Goal: Transaction & Acquisition: Purchase product/service

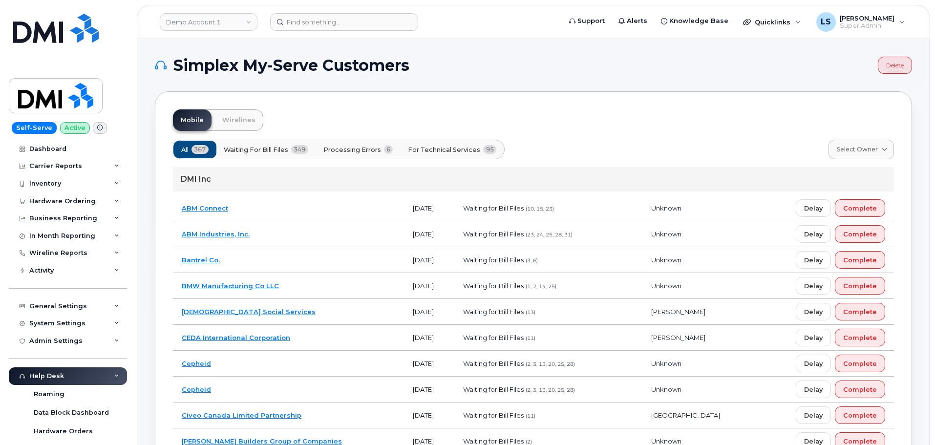
click at [80, 207] on div "Hardware Ordering" at bounding box center [68, 202] width 118 height 18
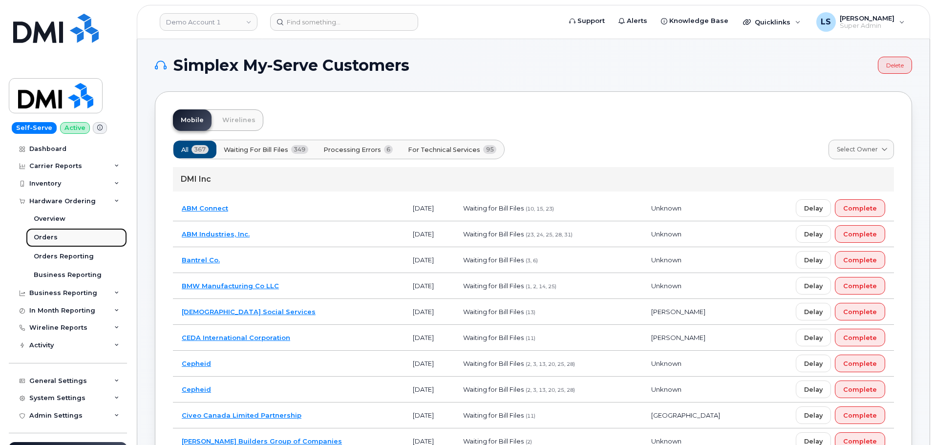
click at [64, 237] on link "Orders" at bounding box center [76, 237] width 101 height 19
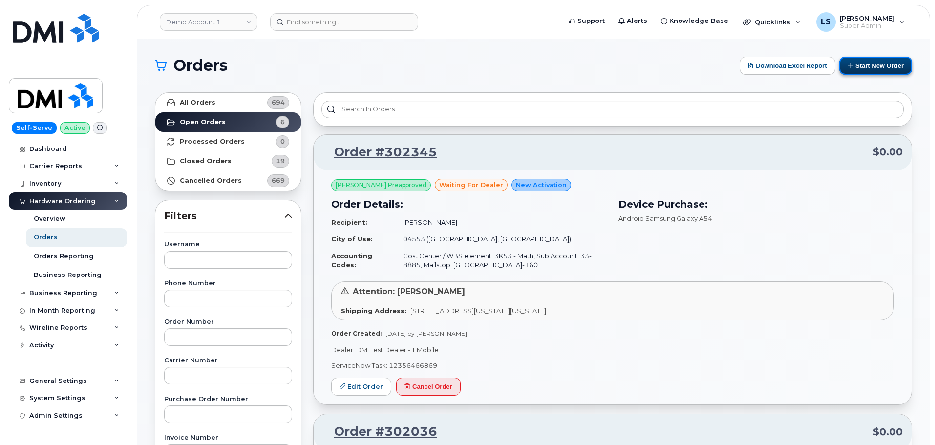
click at [870, 67] on button "Start New Order" at bounding box center [876, 66] width 73 height 18
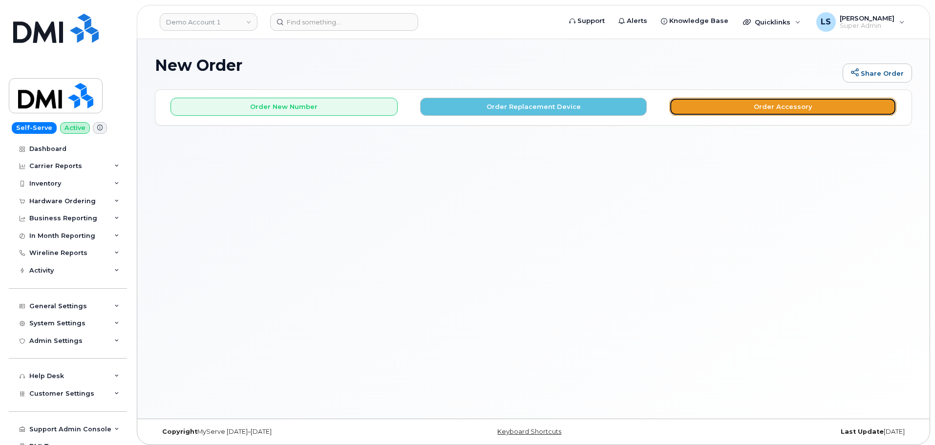
click at [823, 105] on button "Order Accessory" at bounding box center [783, 107] width 227 height 18
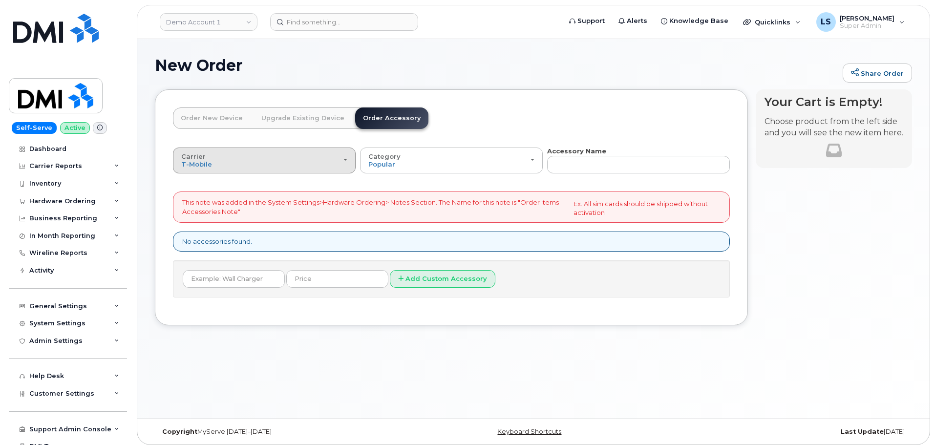
click at [242, 170] on button "Carrier T-Mobile Bell" at bounding box center [264, 160] width 183 height 25
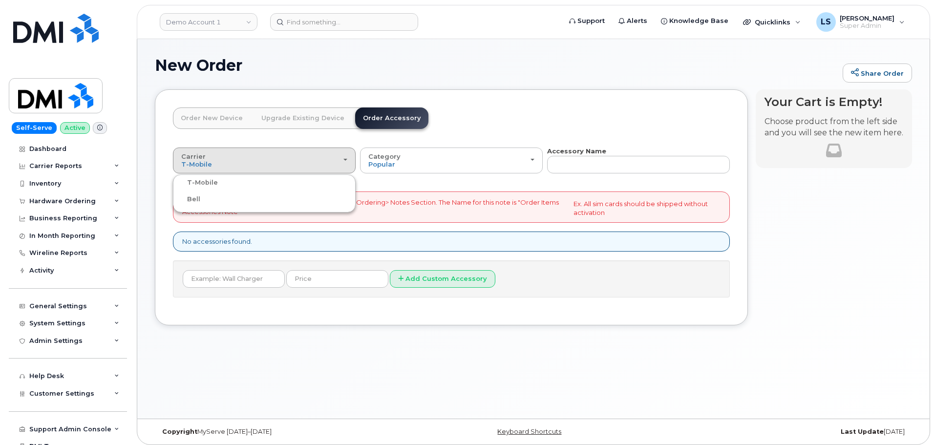
click at [201, 178] on label "T-Mobile" at bounding box center [196, 183] width 43 height 12
click at [0, 0] on input "T-Mobile" at bounding box center [0, 0] width 0 height 0
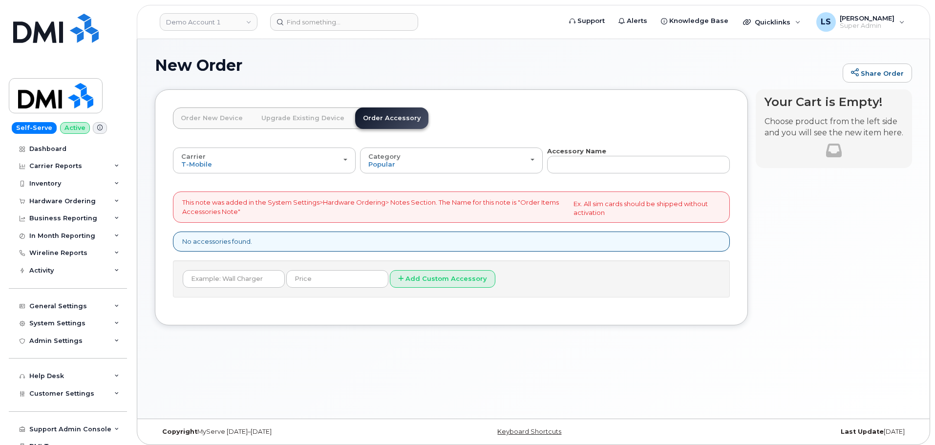
click at [297, 194] on div "This note was added in the System Settings>Hardware Ordering> Notes Section. Th…" at bounding box center [451, 207] width 557 height 31
click at [459, 170] on button "Category Popular" at bounding box center [451, 160] width 183 height 25
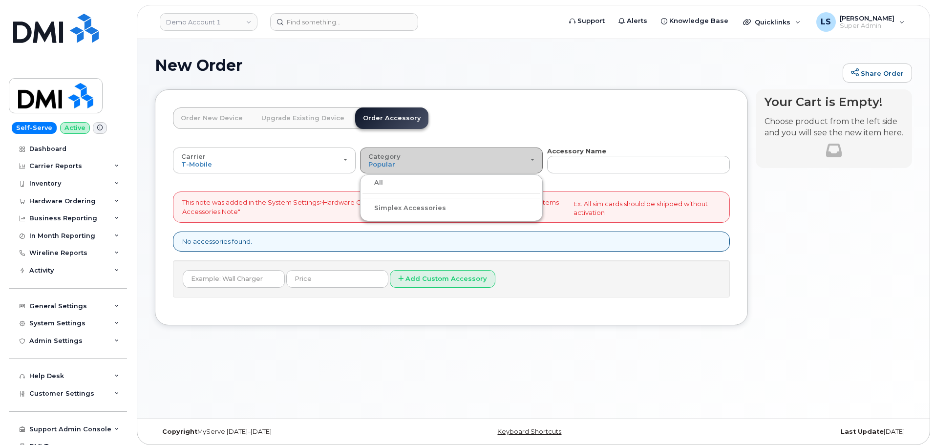
click at [456, 163] on div "Category Popular" at bounding box center [451, 160] width 166 height 15
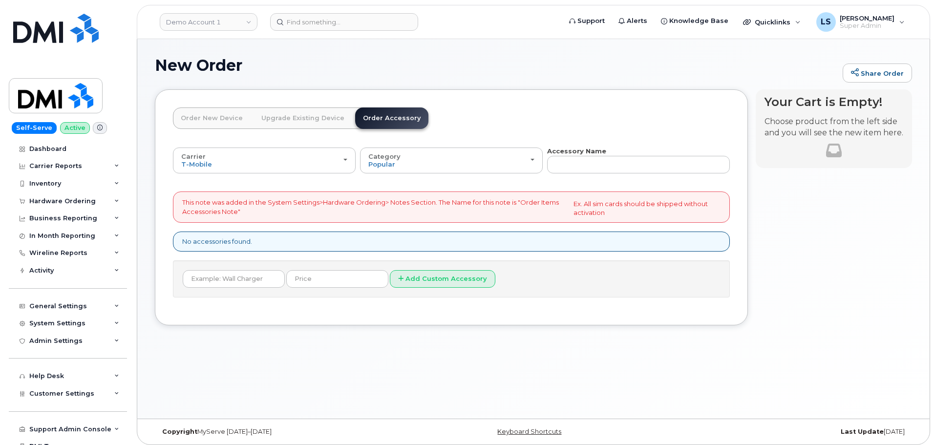
drag, startPoint x: 278, startPoint y: 120, endPoint x: 267, endPoint y: 121, distance: 11.3
click at [277, 120] on link "Upgrade Existing Device" at bounding box center [303, 119] width 99 height 22
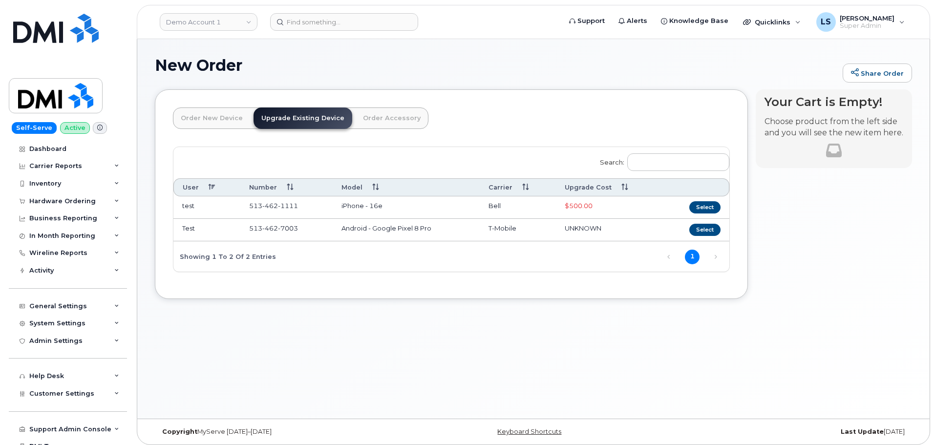
click at [209, 124] on link "Order New Device" at bounding box center [212, 119] width 78 height 22
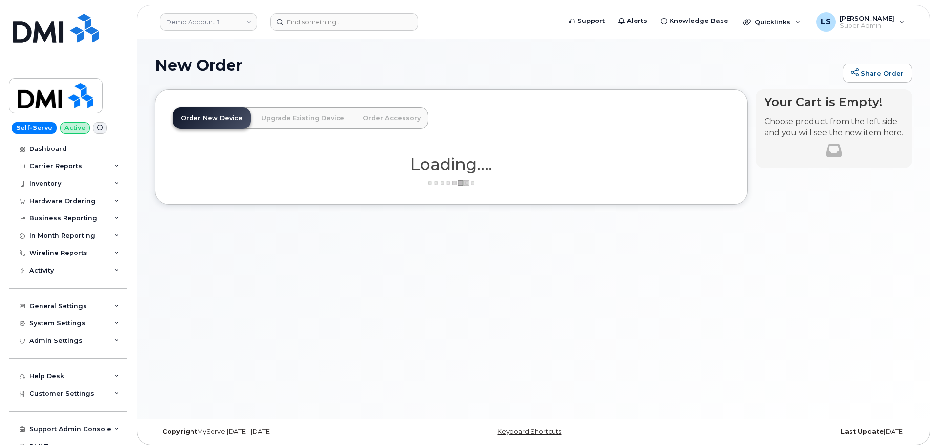
click at [290, 137] on div "Order New Device Upgrade Existing Device Order Accessory Order new device and n…" at bounding box center [301, 127] width 256 height 39
drag, startPoint x: 274, startPoint y: 115, endPoint x: 227, endPoint y: 118, distance: 47.5
click at [274, 114] on link "Upgrade Existing Device" at bounding box center [303, 119] width 99 height 22
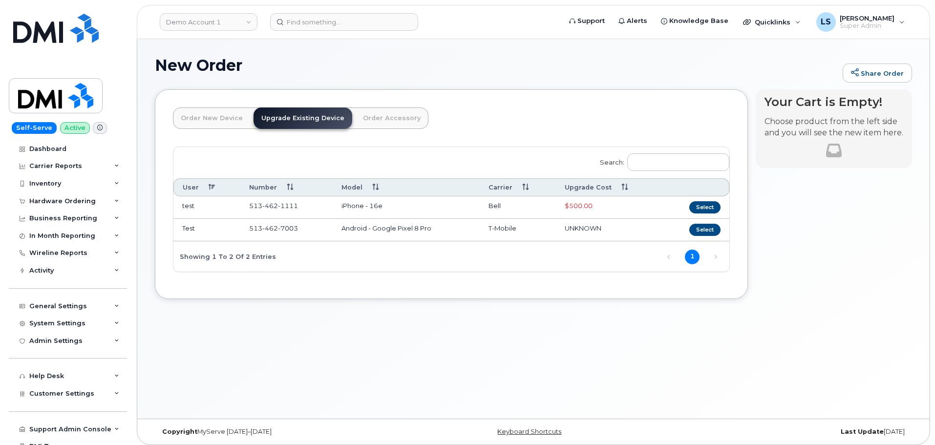
click at [197, 114] on link "Order New Device" at bounding box center [212, 119] width 78 height 22
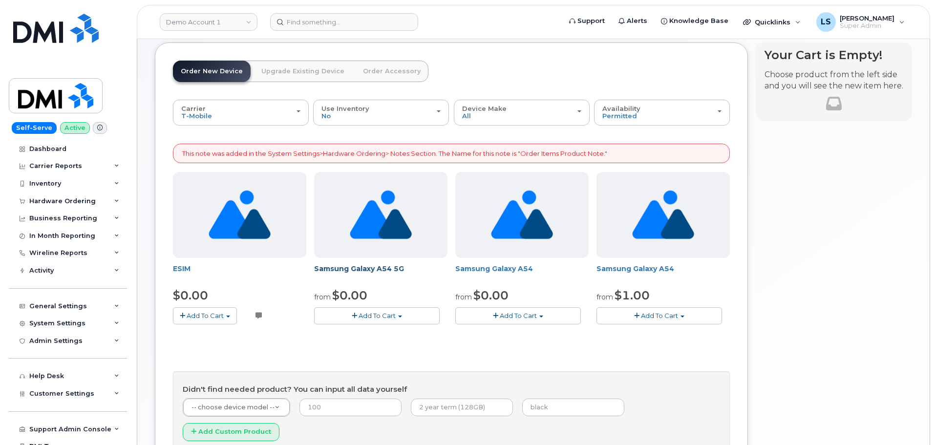
scroll to position [49, 0]
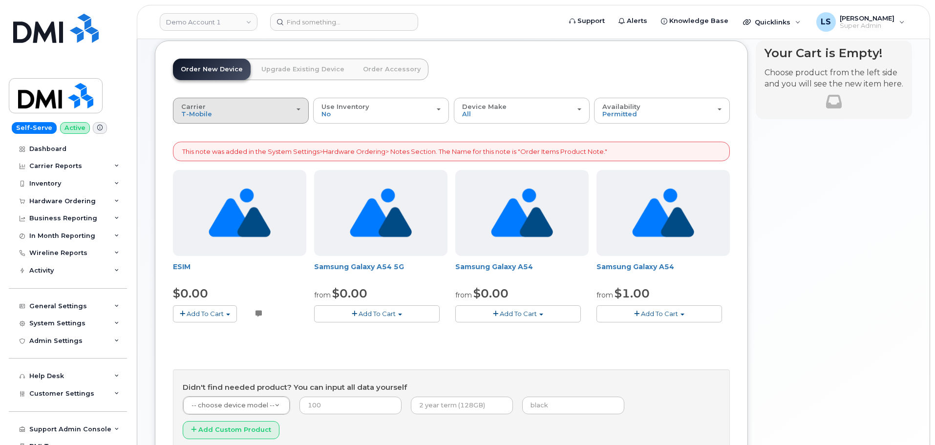
click at [261, 108] on div "Carrier T-Mobile Bell" at bounding box center [240, 110] width 119 height 15
drag, startPoint x: 562, startPoint y: 29, endPoint x: 557, endPoint y: 34, distance: 7.3
click at [555, 29] on form at bounding box center [412, 22] width 284 height 18
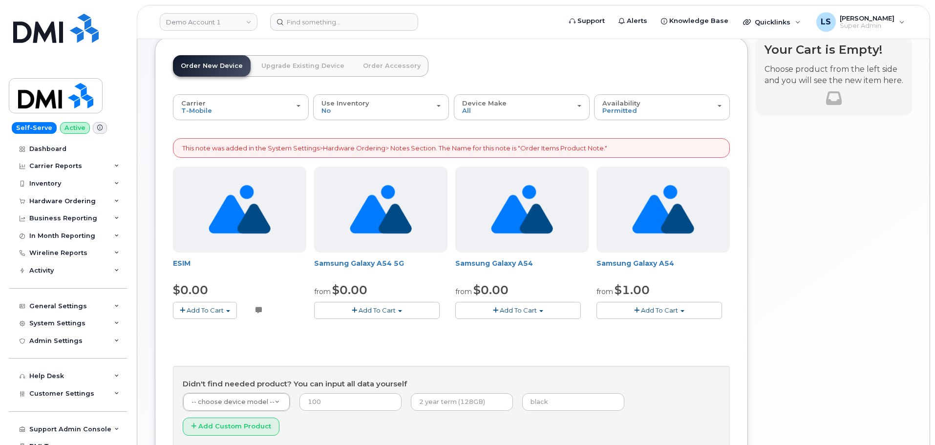
scroll to position [0, 0]
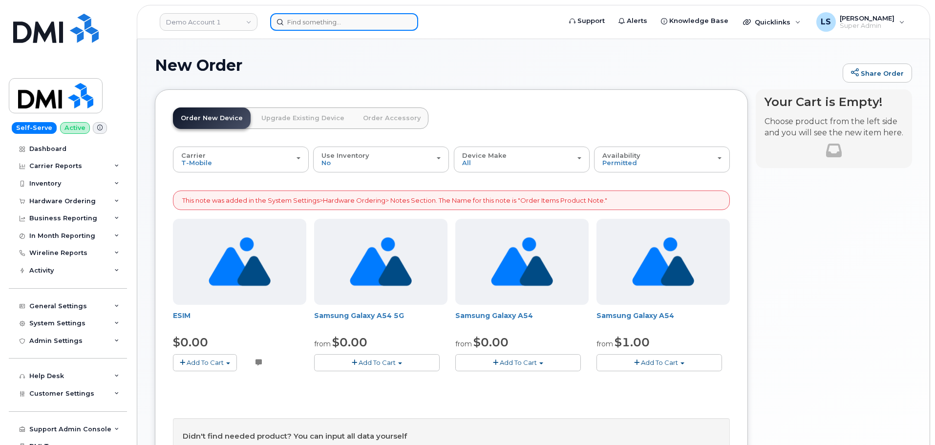
click at [329, 26] on input at bounding box center [344, 22] width 148 height 18
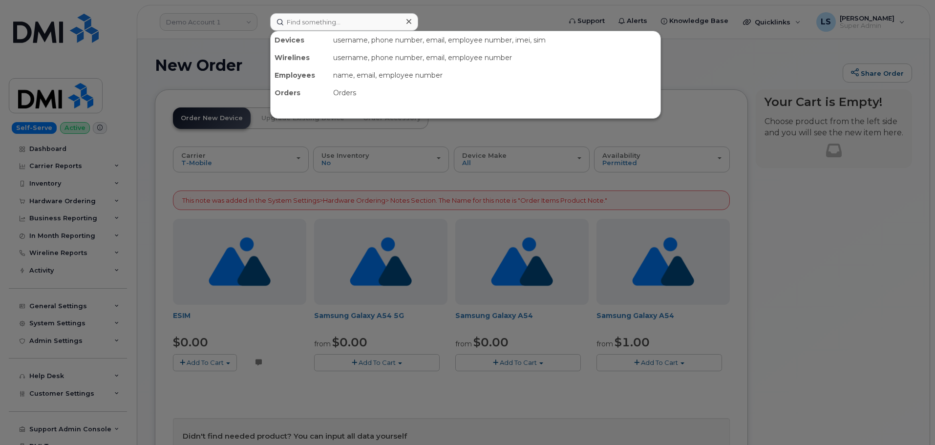
click at [287, 121] on div at bounding box center [467, 222] width 935 height 445
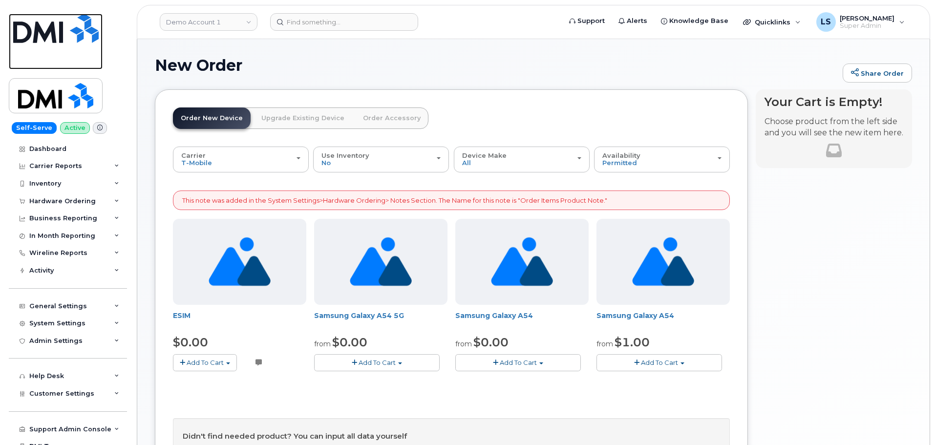
click at [47, 36] on img at bounding box center [56, 28] width 86 height 29
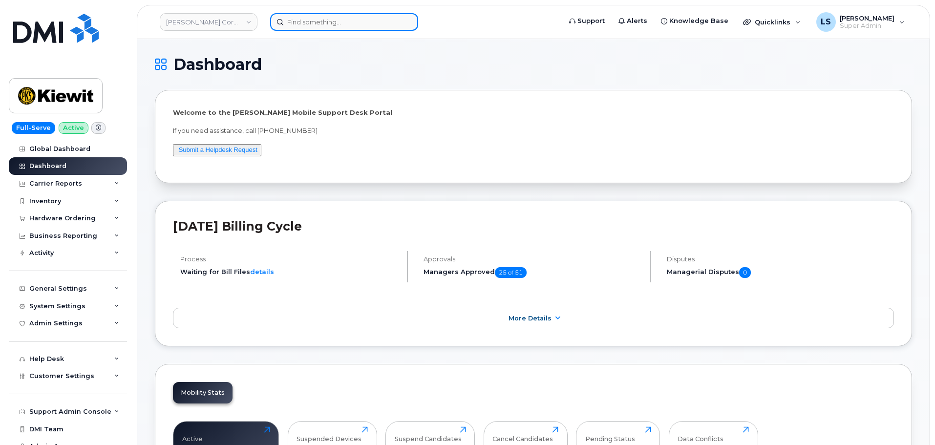
click at [326, 23] on input at bounding box center [344, 22] width 148 height 18
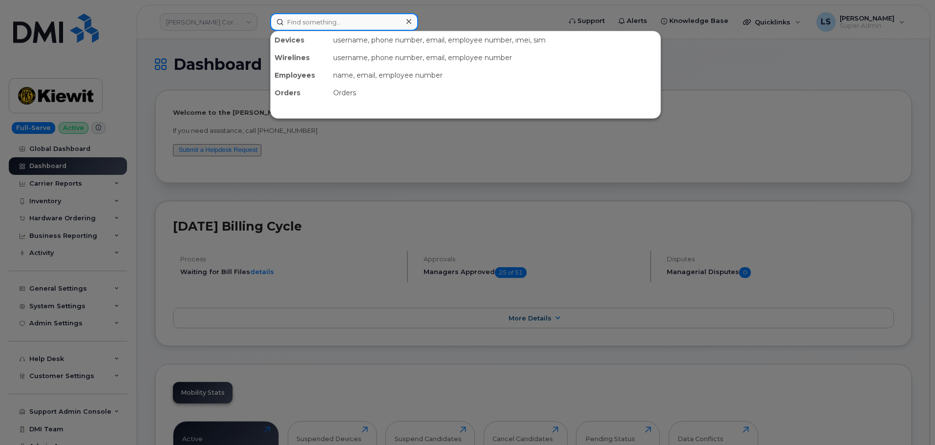
paste input "Thomas P Lukich"
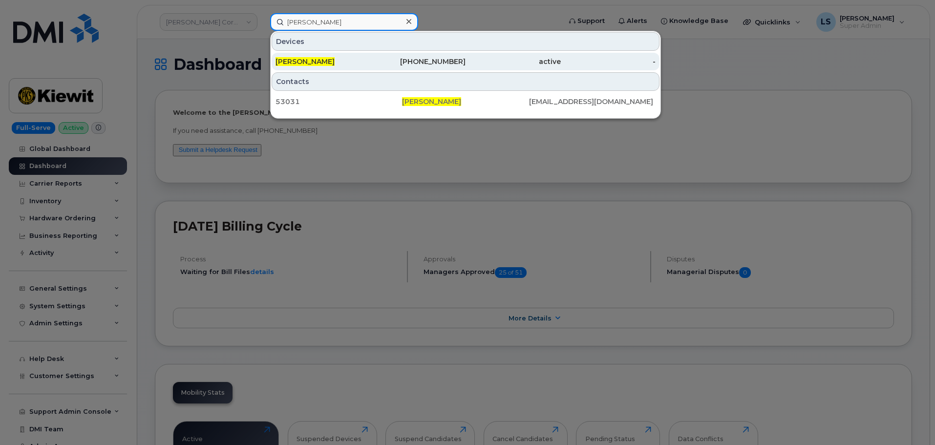
type input "Thomas P Lukich"
click at [346, 63] on div "THOMAS P LUKICH" at bounding box center [323, 62] width 95 height 10
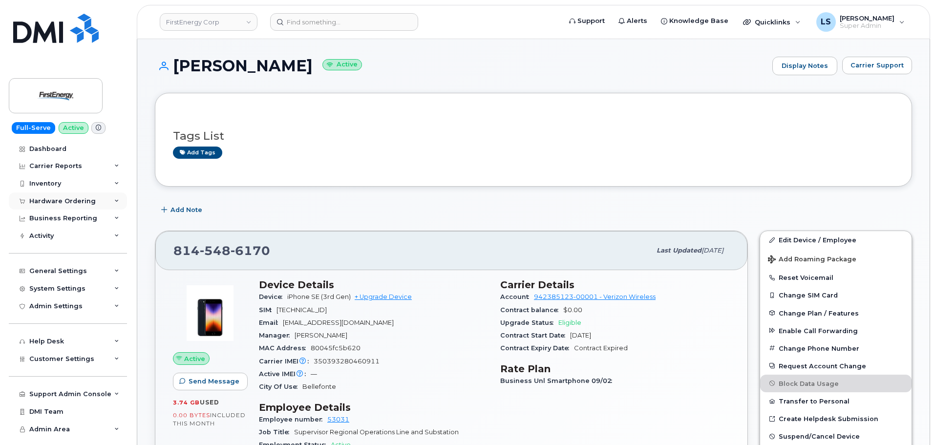
click at [103, 199] on div "Hardware Ordering" at bounding box center [68, 202] width 118 height 18
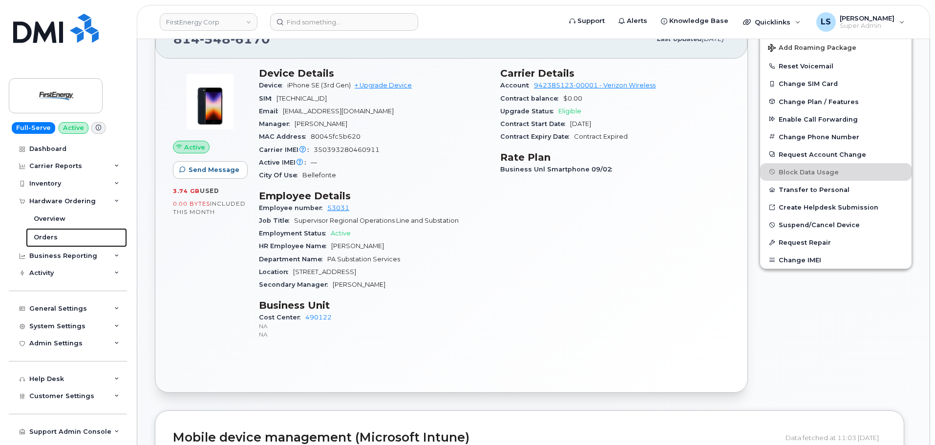
scroll to position [195, 0]
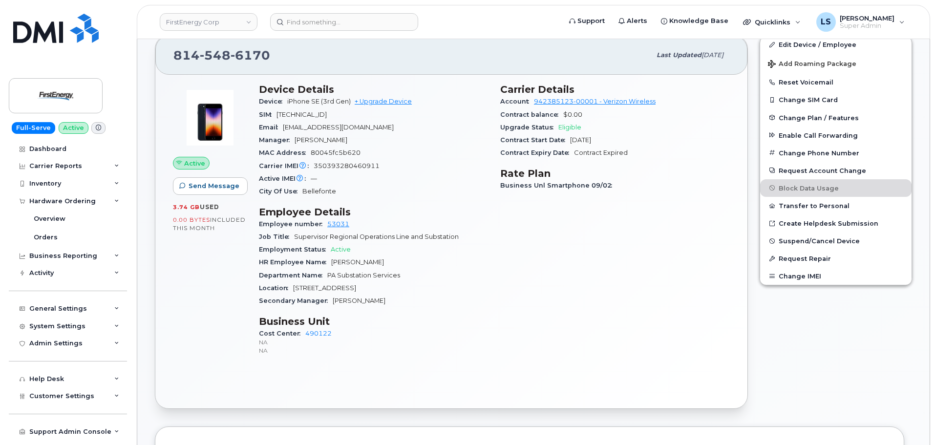
drag, startPoint x: 295, startPoint y: 139, endPoint x: 339, endPoint y: 136, distance: 44.6
click at [339, 136] on div "Manager Vincent J Hite" at bounding box center [374, 140] width 230 height 13
copy span "Vincent J Hite"
drag, startPoint x: 33, startPoint y: 29, endPoint x: 228, endPoint y: 5, distance: 196.0
click at [33, 29] on img at bounding box center [56, 28] width 86 height 29
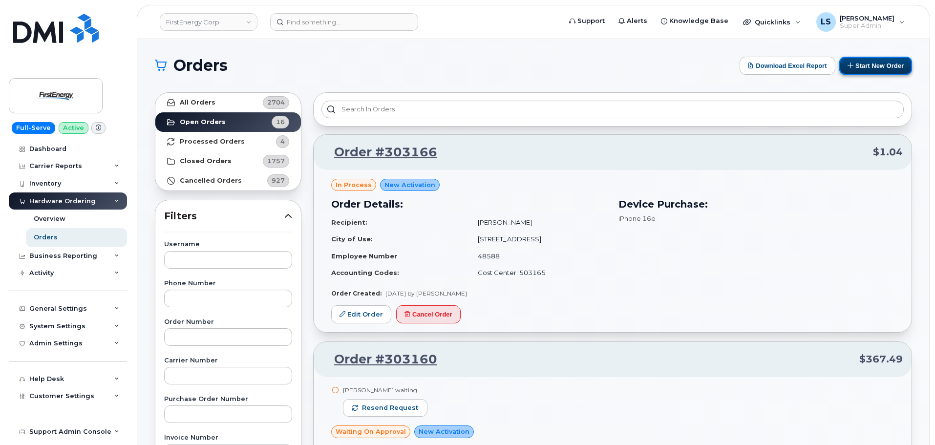
click at [864, 65] on button "Start New Order" at bounding box center [876, 66] width 73 height 18
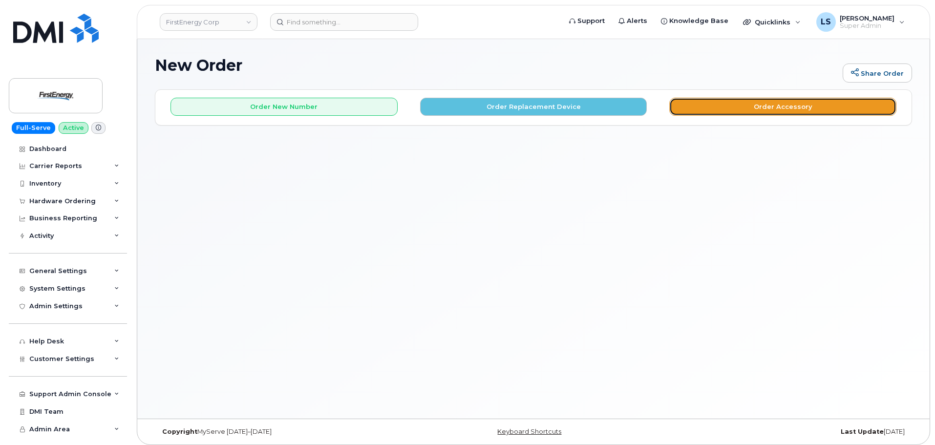
click at [772, 103] on button "Order Accessory" at bounding box center [783, 107] width 227 height 18
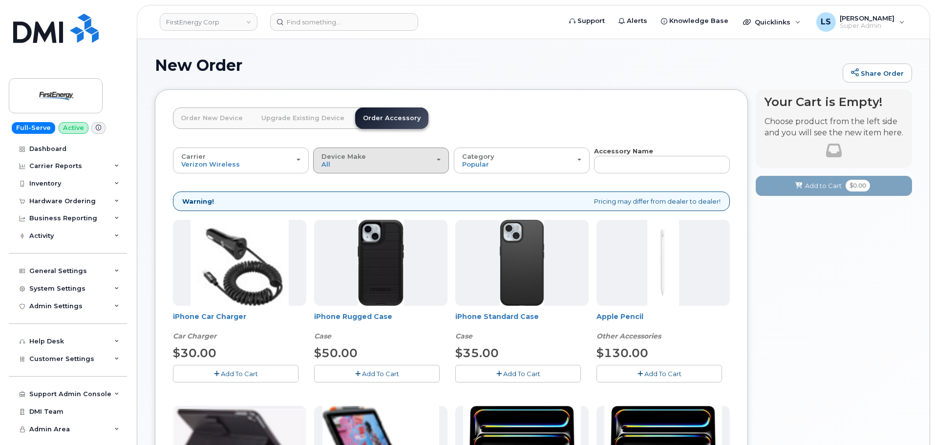
click at [383, 158] on div "Device Make All iPhone Tablet" at bounding box center [381, 160] width 119 height 15
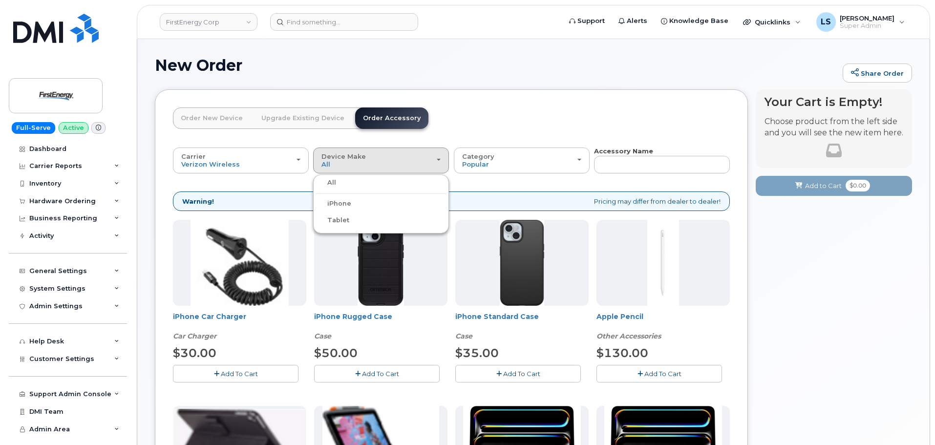
click at [340, 207] on label "iPhone" at bounding box center [334, 204] width 36 height 12
click at [0, 0] on input "iPhone" at bounding box center [0, 0] width 0 height 0
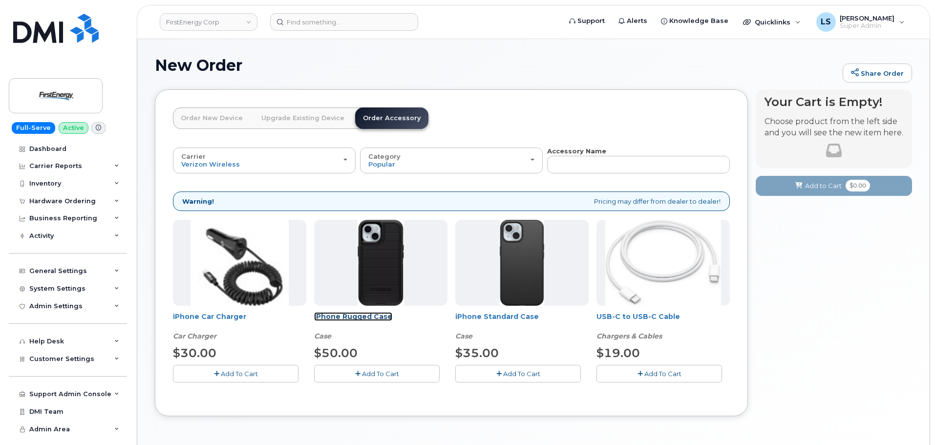
click at [360, 317] on link "iPhone Rugged Case" at bounding box center [353, 316] width 78 height 9
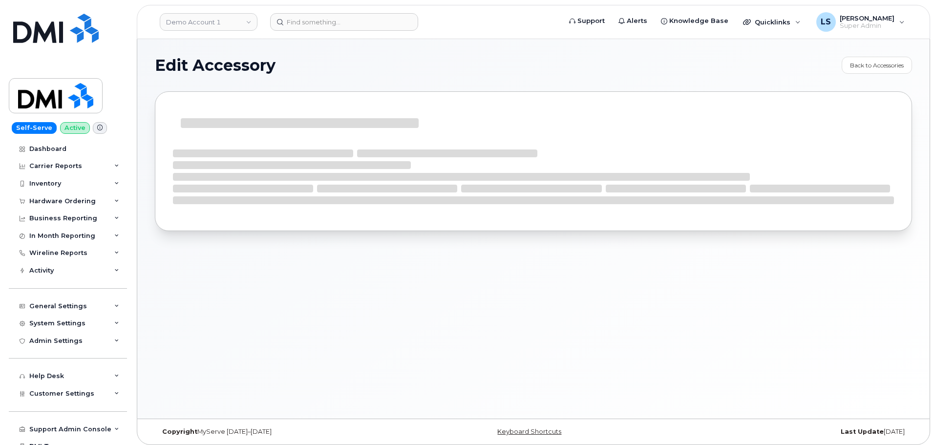
select select "Case"
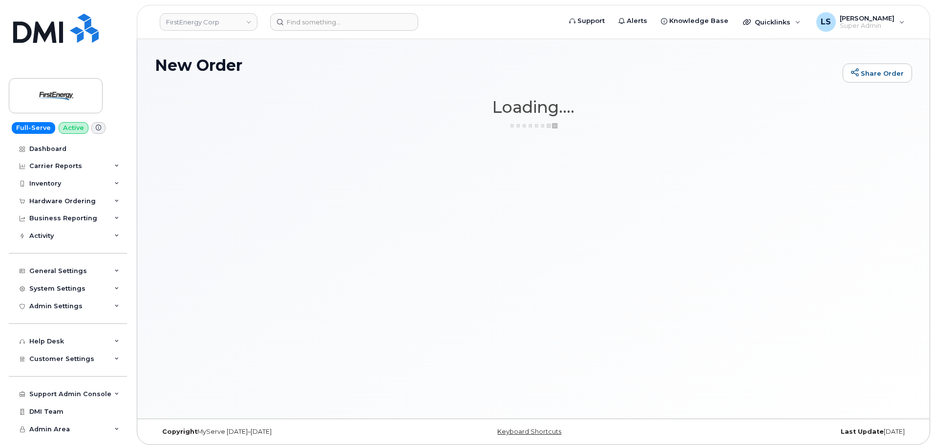
drag, startPoint x: 446, startPoint y: 256, endPoint x: 177, endPoint y: 111, distance: 305.9
click at [445, 256] on div "New Order Share Order × Share This Order If you want to allow others to create …" at bounding box center [533, 229] width 793 height 380
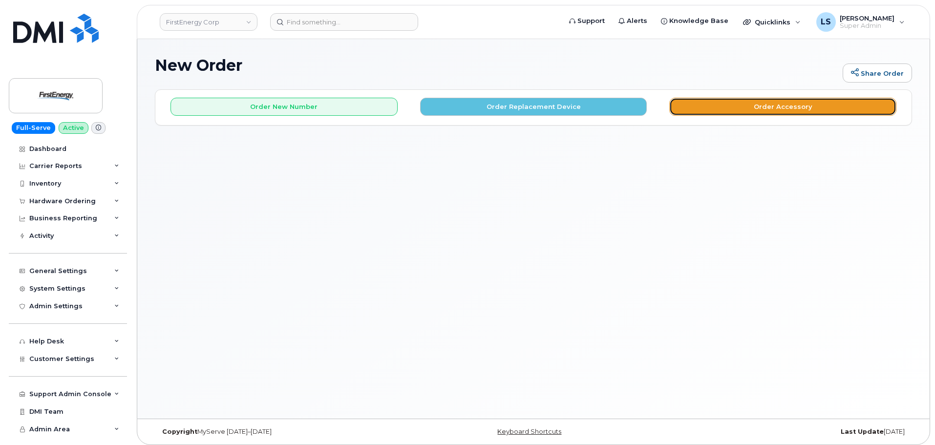
click at [740, 110] on button "Order Accessory" at bounding box center [783, 107] width 227 height 18
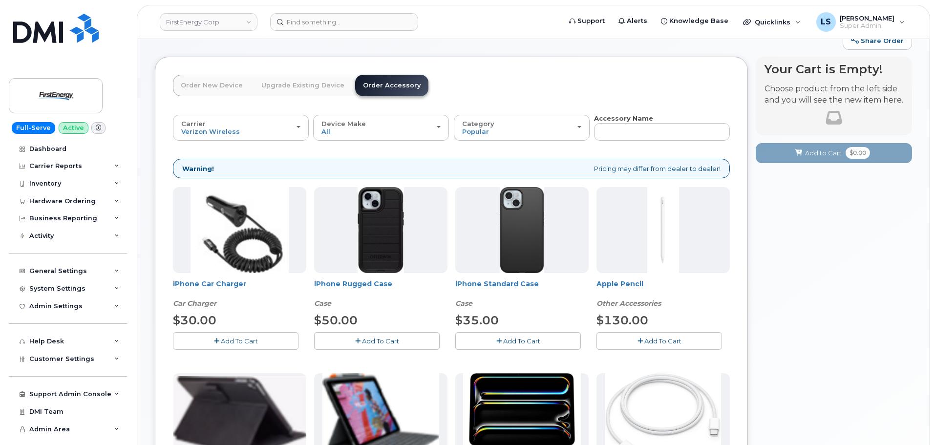
scroll to position [98, 0]
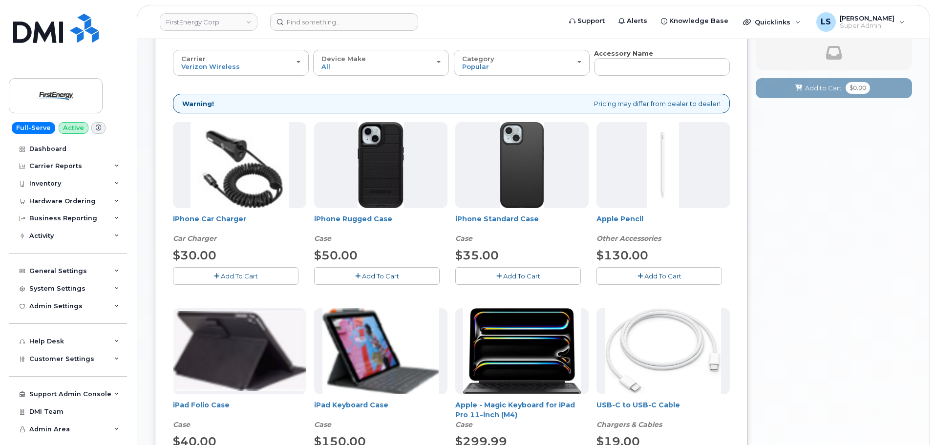
click at [388, 276] on span "Add To Cart" at bounding box center [380, 276] width 37 height 8
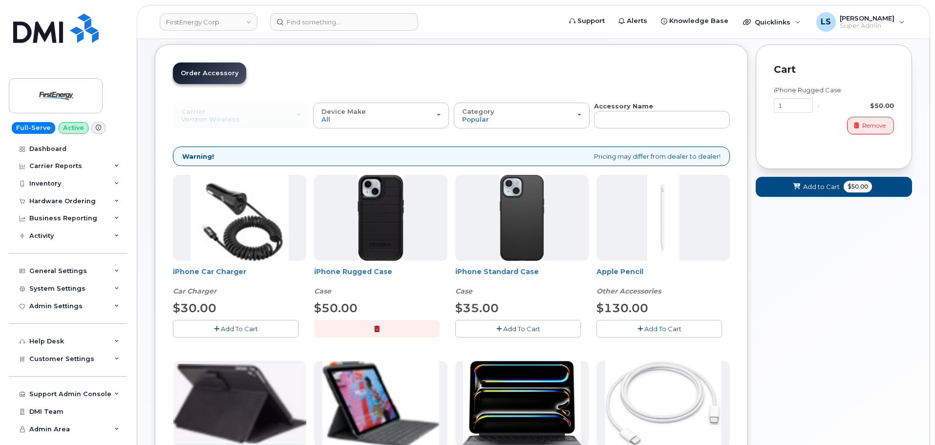
scroll to position [0, 0]
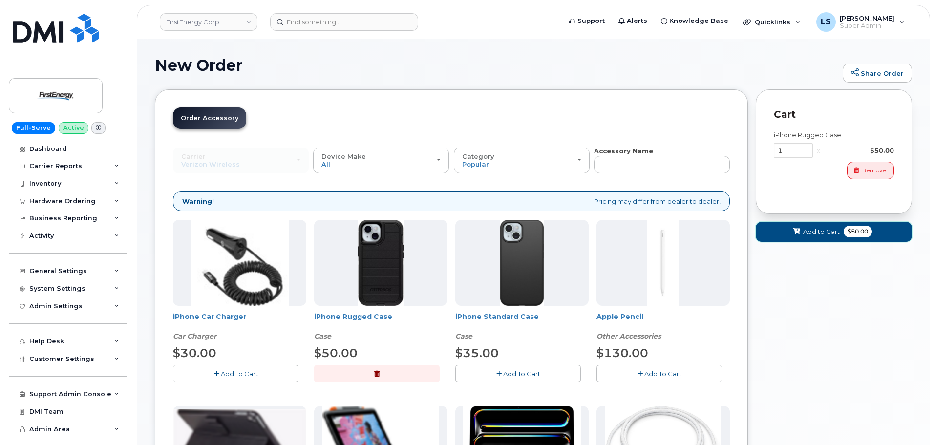
drag, startPoint x: 837, startPoint y: 234, endPoint x: 838, endPoint y: 238, distance: 5.0
click at [837, 234] on span "Add to Cart" at bounding box center [821, 231] width 37 height 9
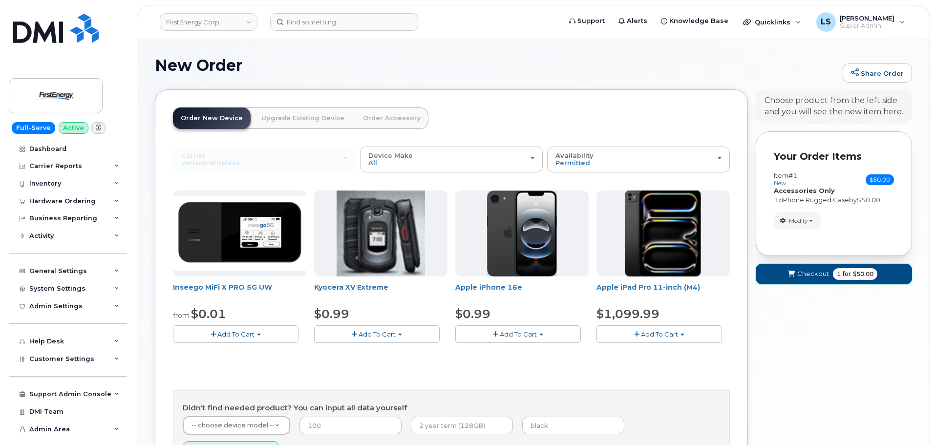
click at [844, 280] on span "1 for $50.00" at bounding box center [855, 274] width 44 height 12
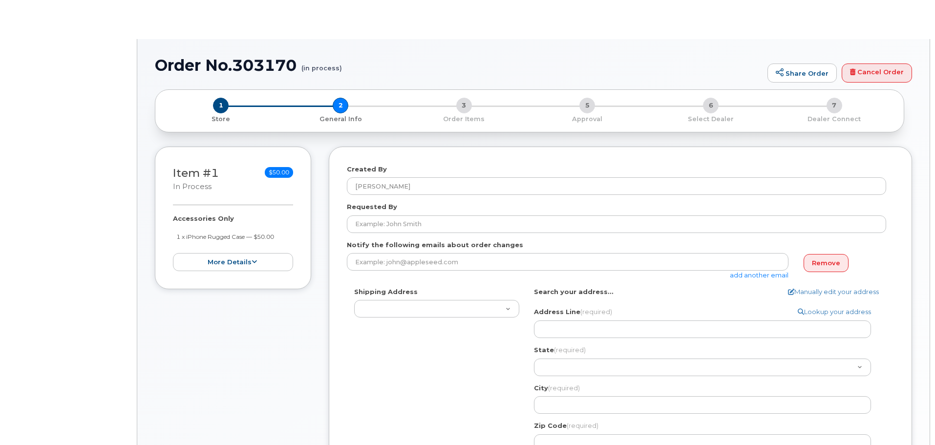
select select
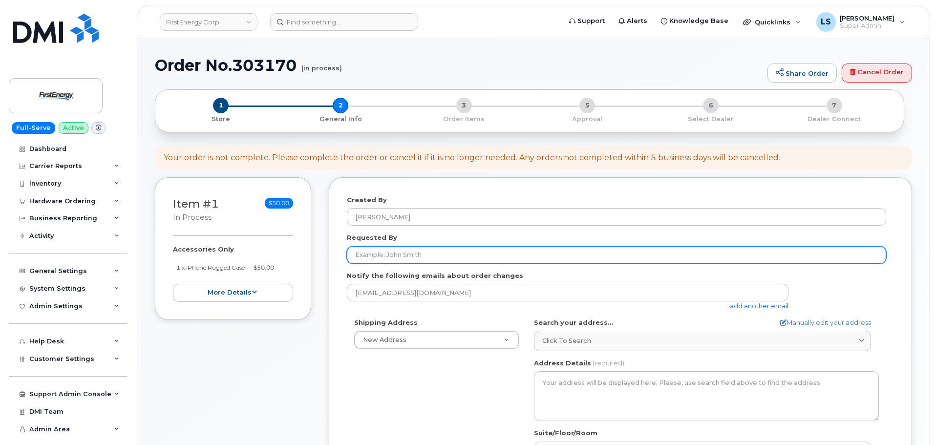
click at [403, 254] on input "Requested By" at bounding box center [617, 255] width 540 height 18
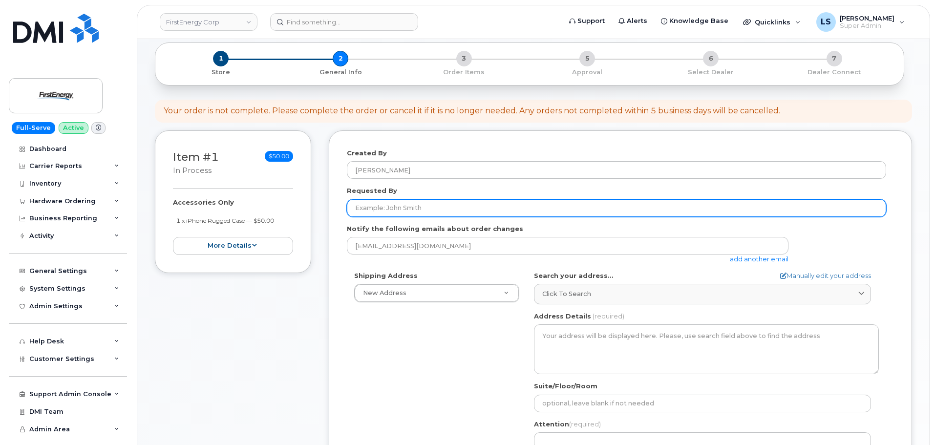
scroll to position [49, 0]
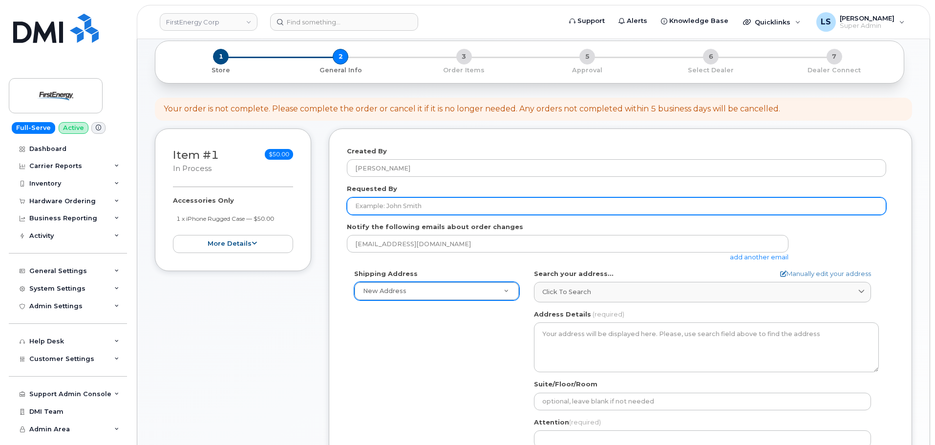
paste input "[PERSON_NAME]"
type input "[PERSON_NAME]"
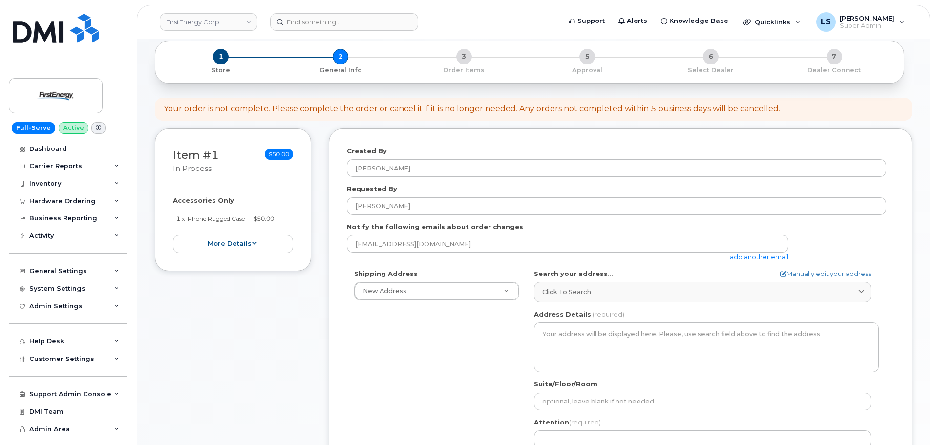
drag, startPoint x: 375, startPoint y: 314, endPoint x: 355, endPoint y: 332, distance: 27.4
click at [368, 317] on div "Shipping Address New Address New Address 401 Coyle Curtain Rd 300 Madison Ave 3…" at bounding box center [617, 381] width 540 height 224
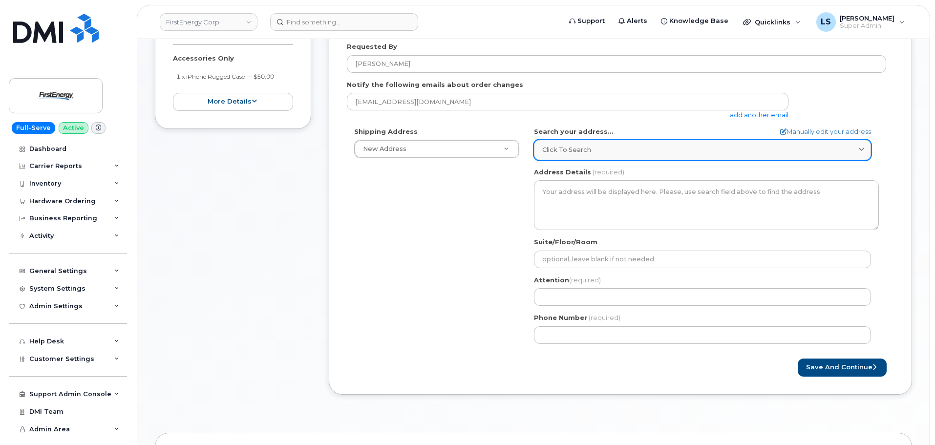
scroll to position [195, 0]
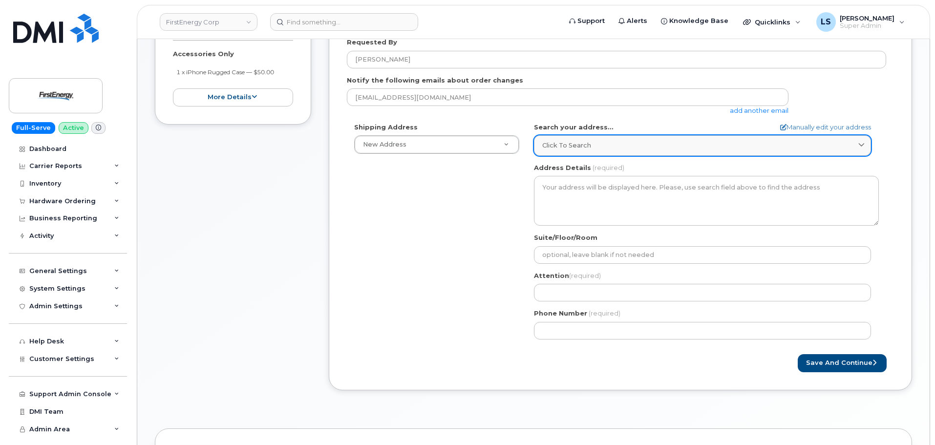
click at [598, 139] on link "Click to search" at bounding box center [702, 145] width 337 height 20
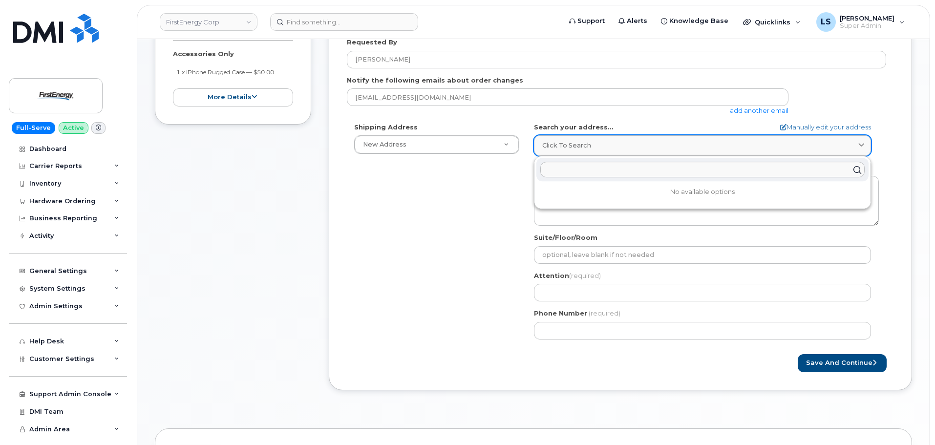
paste input "1800 E College AveState College, PA 16801"
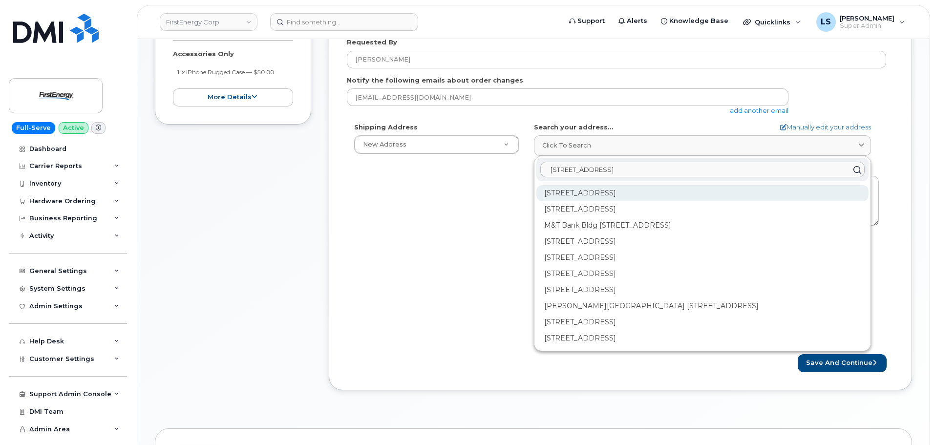
type input "1800 E College AveState College, PA 16801"
click at [611, 188] on div "2100 E College Ave State College PA 16801" at bounding box center [703, 193] width 332 height 16
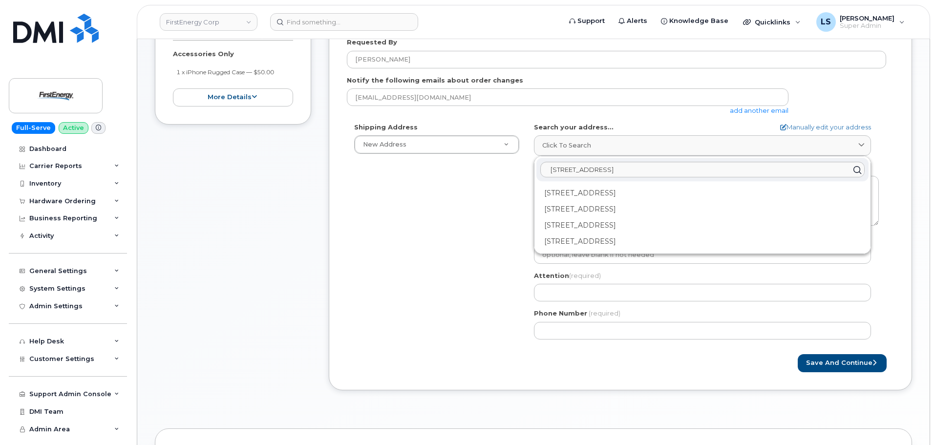
click at [380, 216] on div "Shipping Address New Address New Address 401 Coyle Curtain Rd 300 Madison Ave 3…" at bounding box center [617, 235] width 540 height 224
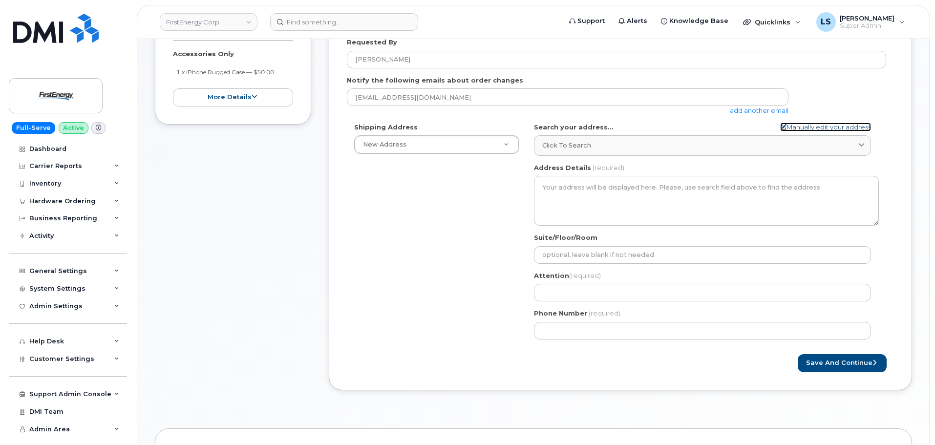
click at [793, 128] on link "Manually edit your address" at bounding box center [825, 127] width 91 height 9
select select
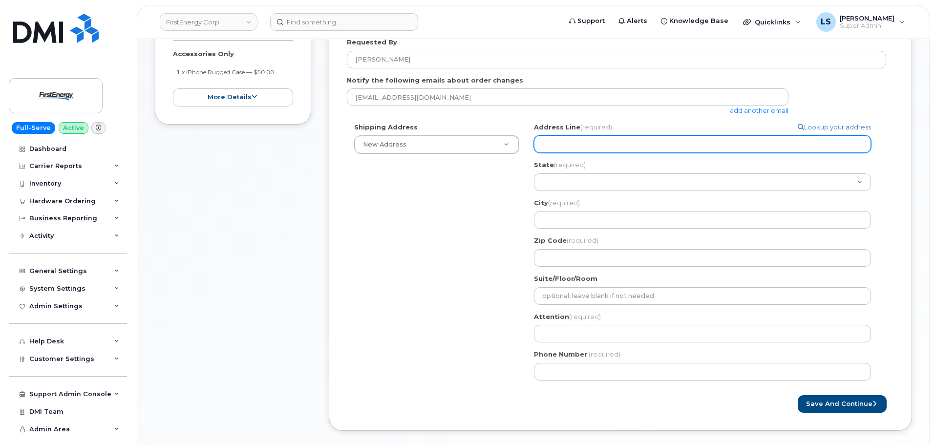
click at [617, 148] on input "Address Line (required)" at bounding box center [702, 144] width 337 height 18
paste input "1800 E College AveState College, PA 16801"
select select
type input "1800 E College AveState College, PA 16801"
click at [604, 142] on input "1800 E College AveState College, PA 16801" at bounding box center [702, 144] width 337 height 18
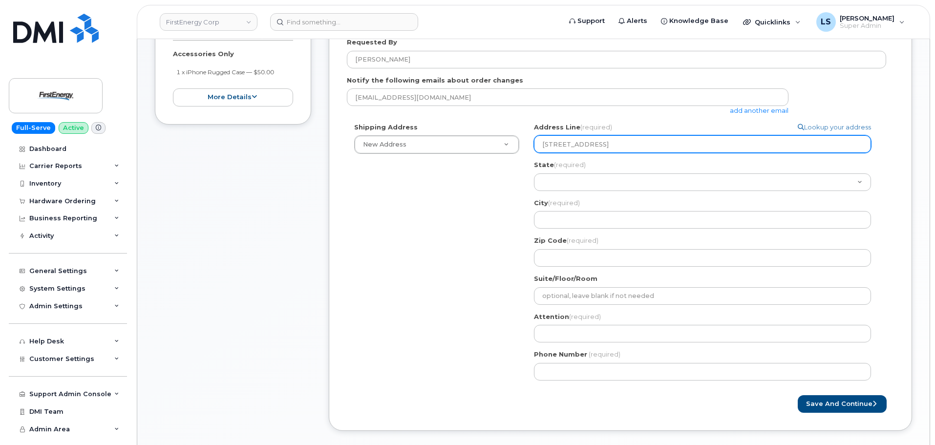
drag, startPoint x: 606, startPoint y: 144, endPoint x: 647, endPoint y: 144, distance: 41.1
click at [647, 144] on input "1800 E College AveState College, PA 16801" at bounding box center [702, 144] width 337 height 18
select select
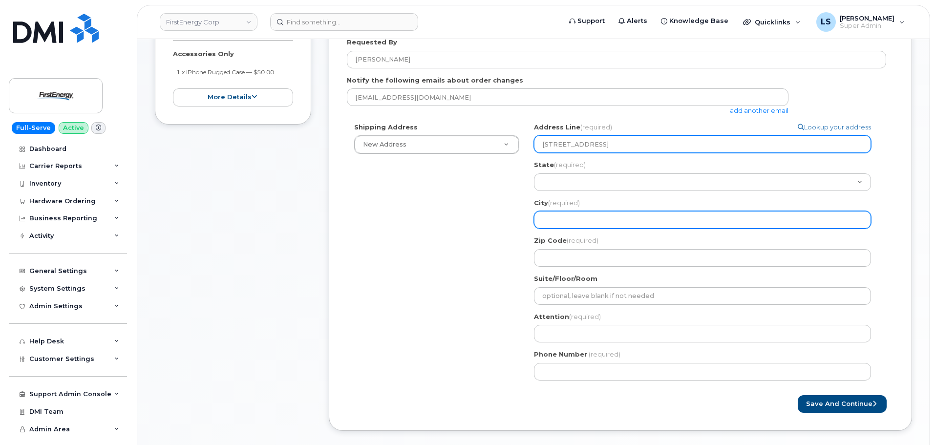
type input "1800 E College Ave, PA 16801"
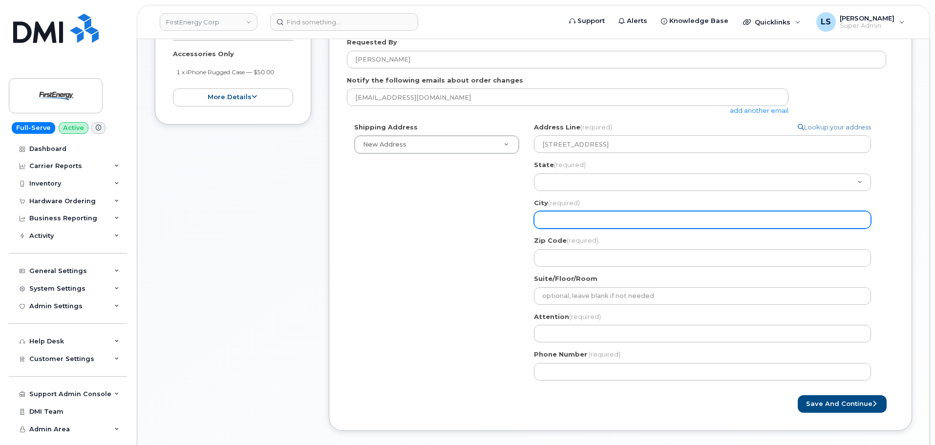
click at [583, 219] on input "City (required)" at bounding box center [702, 220] width 337 height 18
paste input "State College"
select select
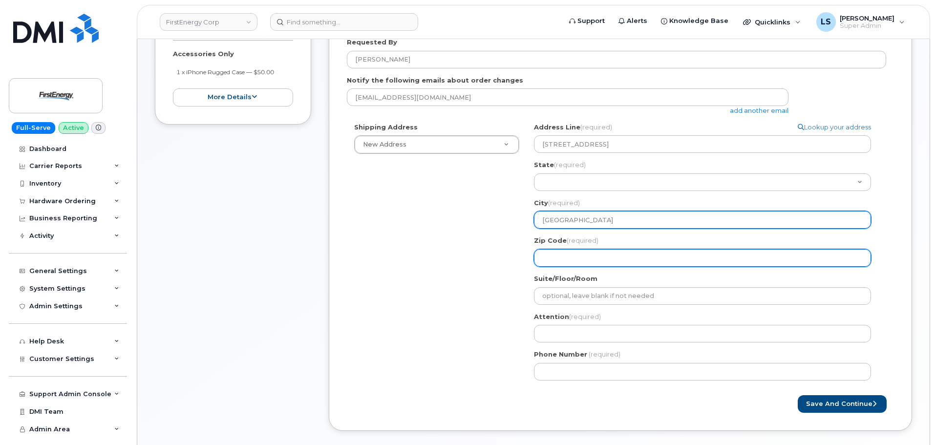
type input "State College"
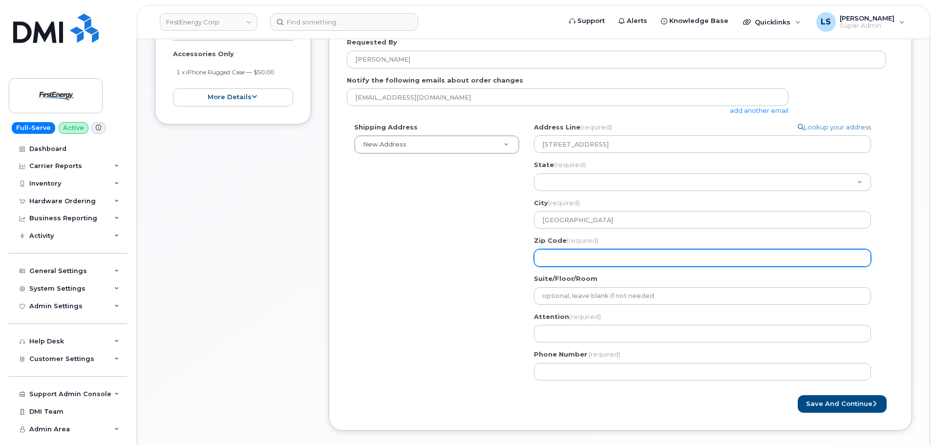
click at [571, 259] on input "Zip Code (required)" at bounding box center [702, 258] width 337 height 18
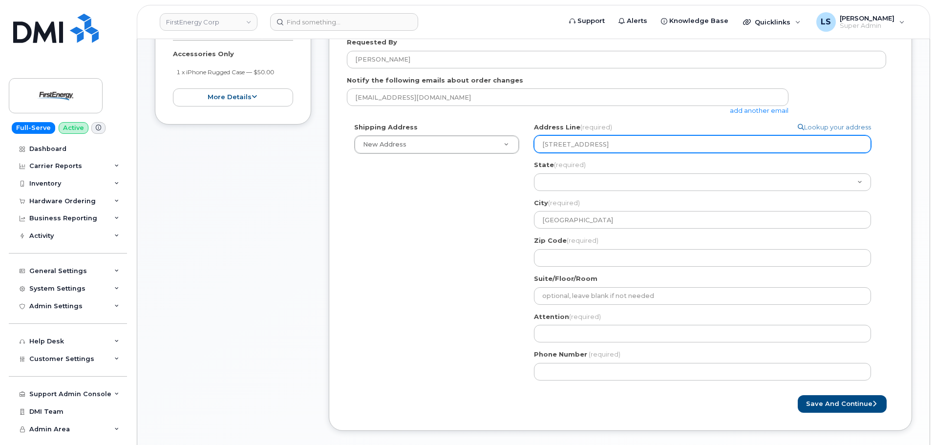
click at [615, 144] on input "1800 E College Ave, PA 16801" at bounding box center [702, 144] width 337 height 18
click at [609, 141] on input "1800 E College Ave, PA 16801" at bounding box center [702, 144] width 337 height 18
select select
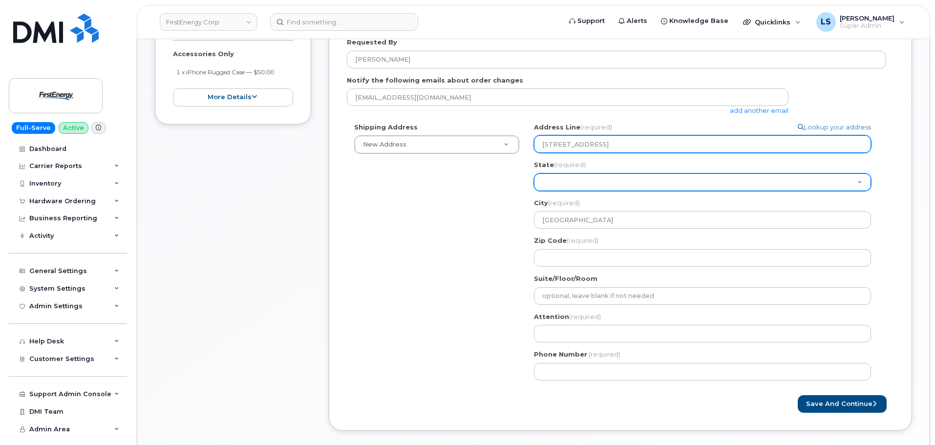
type input "1800 E College Ave, 16801"
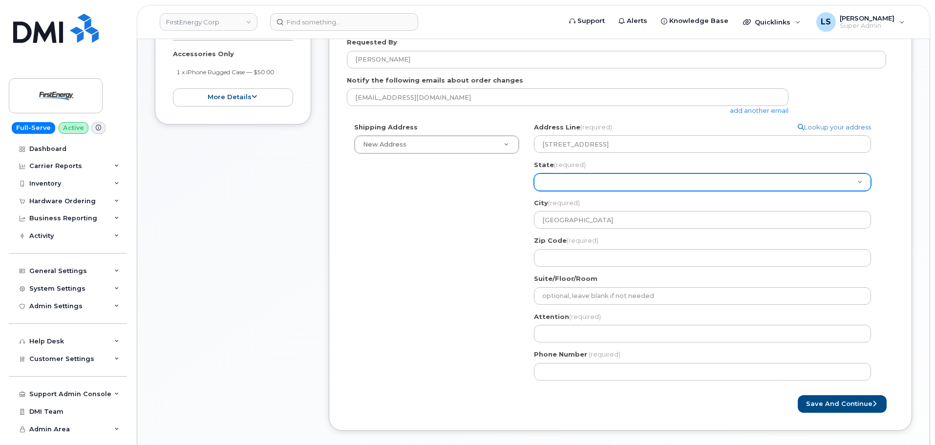
click at [581, 187] on select "Alabama Alaska American Samoa Arizona Arkansas California Colorado Connecticut …" at bounding box center [702, 182] width 337 height 18
select select "PA"
click at [534, 173] on select "Alabama Alaska American Samoa Arizona Arkansas California Colorado Connecticut …" at bounding box center [702, 182] width 337 height 18
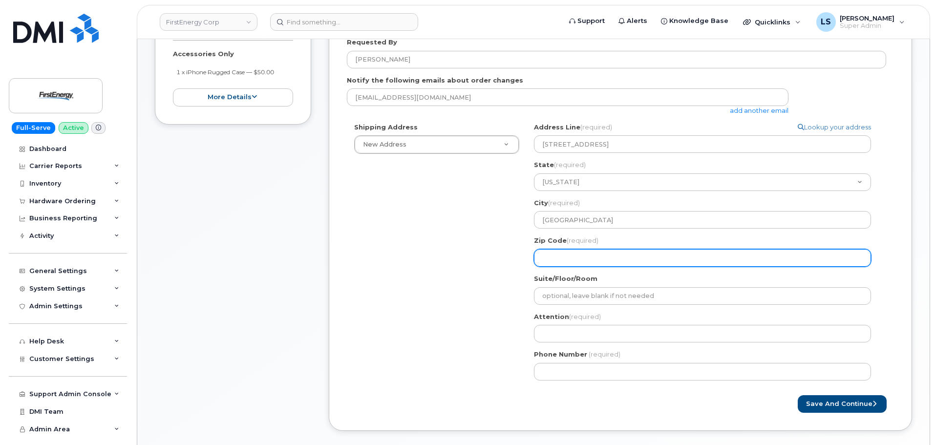
click at [597, 262] on input "Zip Code (required)" at bounding box center [702, 258] width 337 height 18
select select
type input "1"
select select
type input "16"
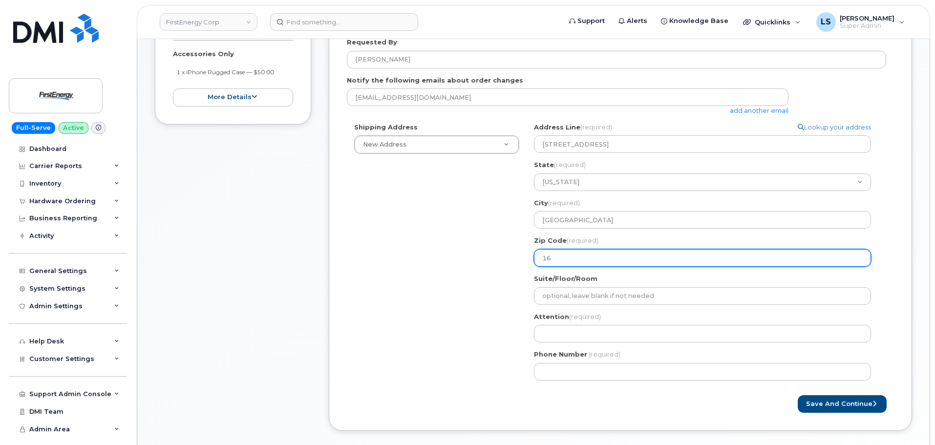
select select
type input "168"
select select
type input "1680"
select select
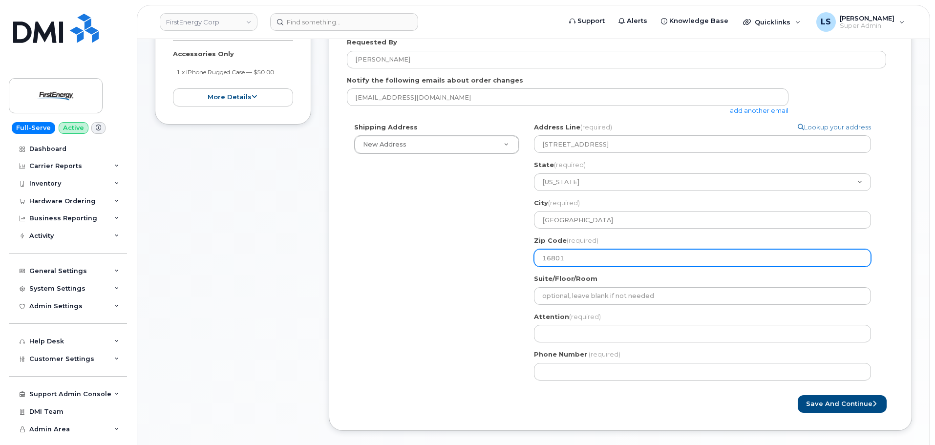
type input "16801"
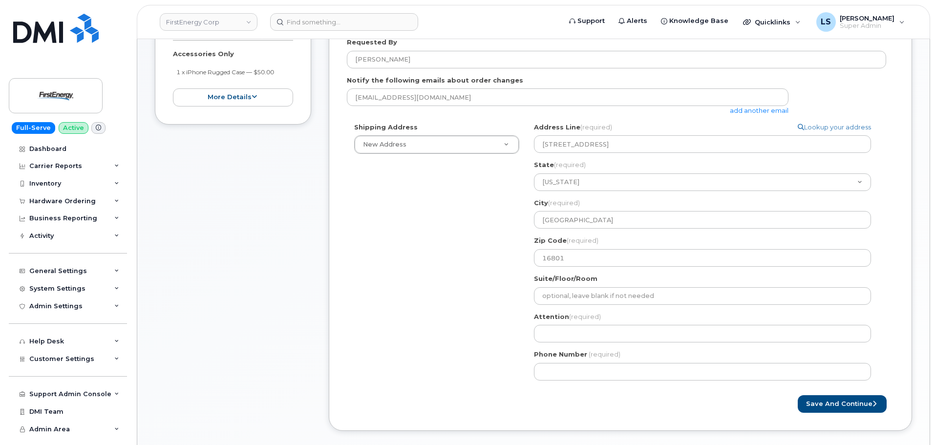
drag, startPoint x: 423, startPoint y: 274, endPoint x: 542, endPoint y: 282, distance: 119.5
click at [426, 273] on div "Shipping Address New Address New Address 401 Coyle Curtain Rd 300 Madison Ave 3…" at bounding box center [617, 255] width 540 height 265
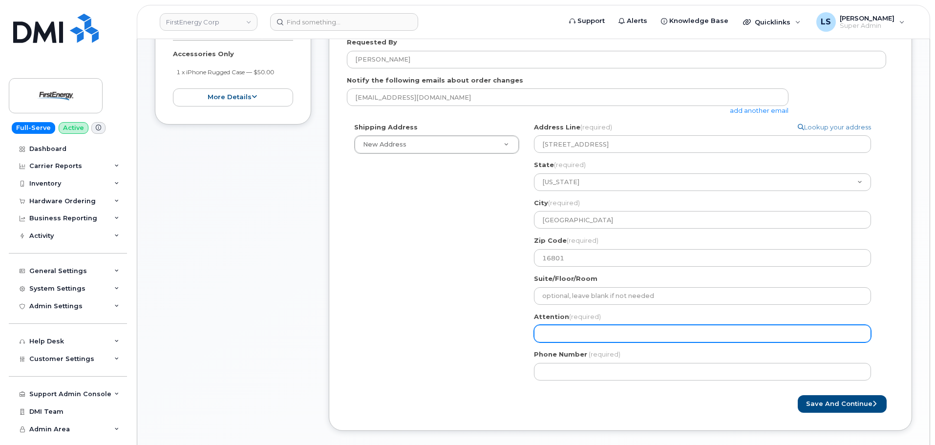
click at [583, 335] on input "Attention (required)" at bounding box center [702, 334] width 337 height 18
paste input "Thomas P Lukich"
type input "Thomas P Lukich"
select select
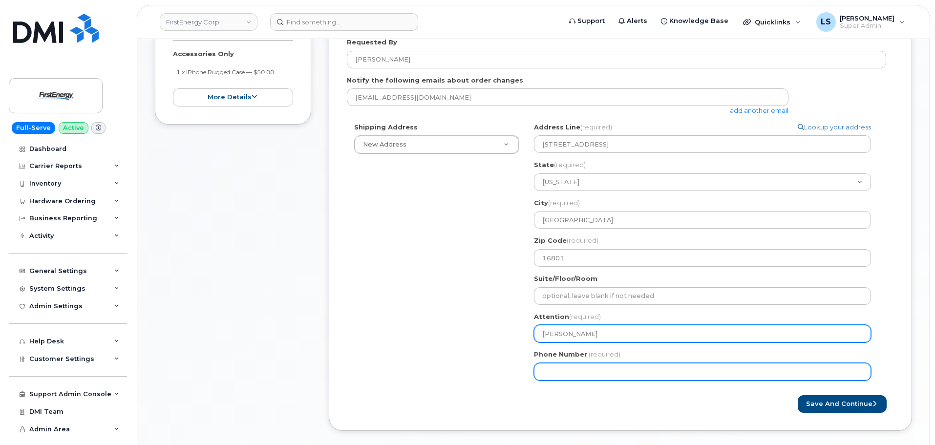
type input "Thomas P Lukich"
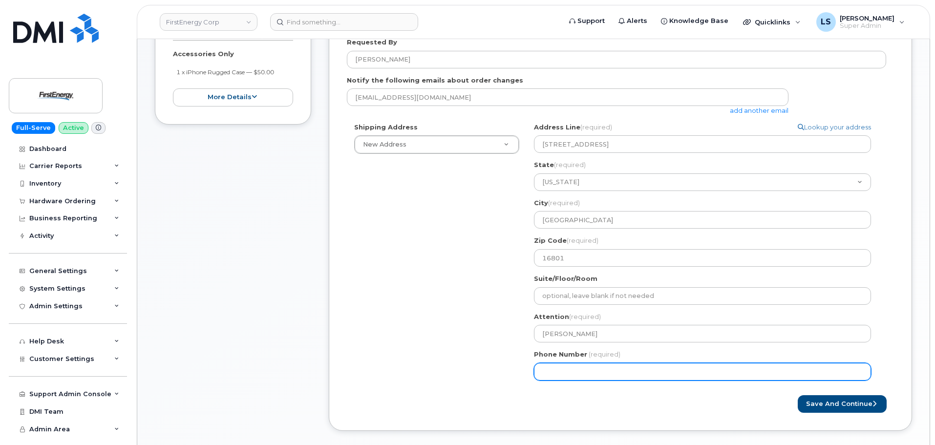
click at [580, 375] on input "Phone Number" at bounding box center [702, 372] width 337 height 18
paste input "8145486170"
type input "8145486170"
select select
type input "8145486170"
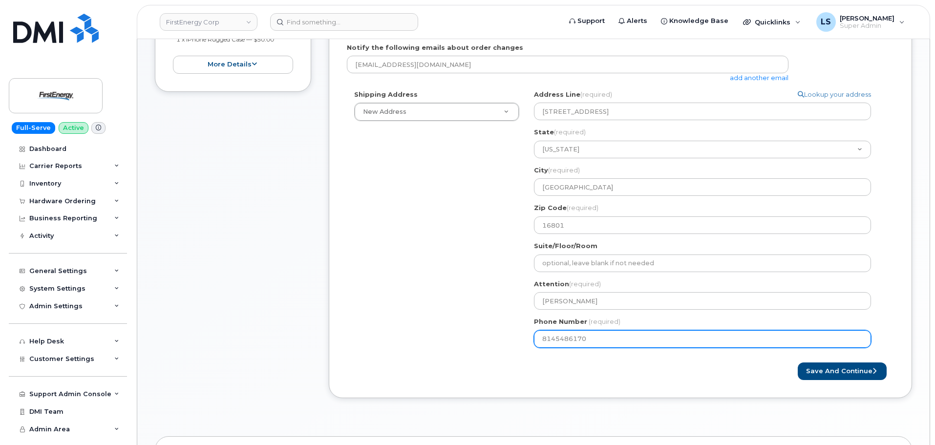
scroll to position [244, 0]
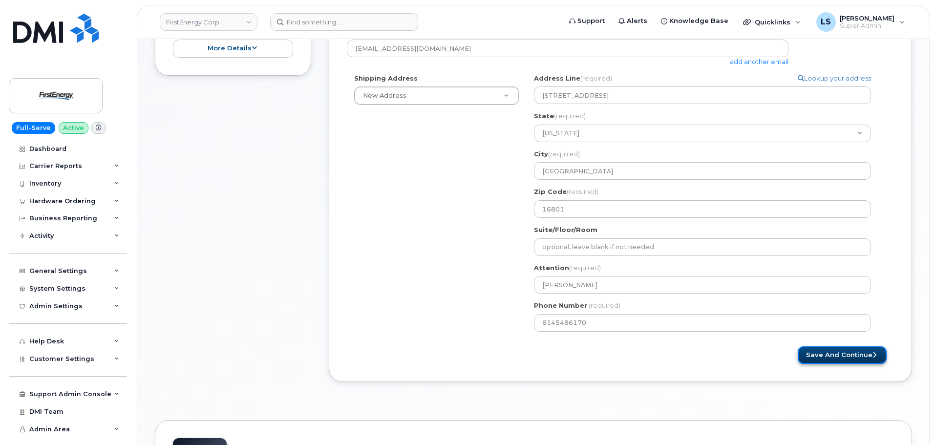
drag, startPoint x: 868, startPoint y: 356, endPoint x: 866, endPoint y: 362, distance: 5.9
click at [868, 356] on button "Save and Continue" at bounding box center [842, 356] width 89 height 18
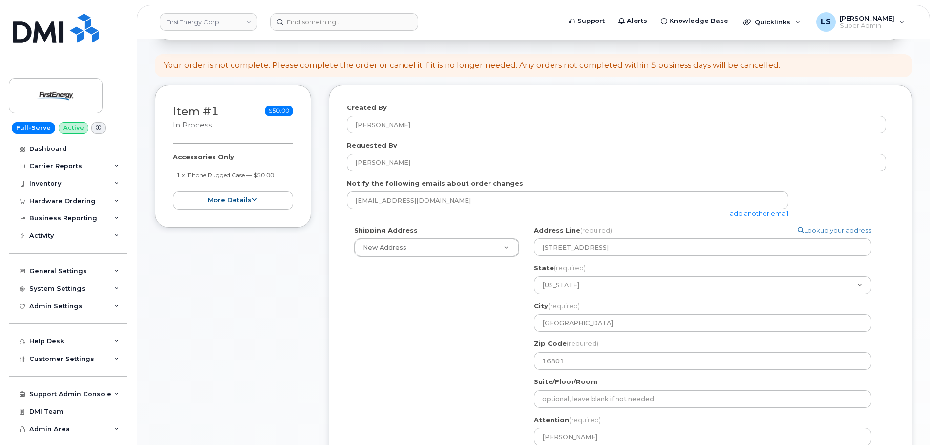
scroll to position [49, 0]
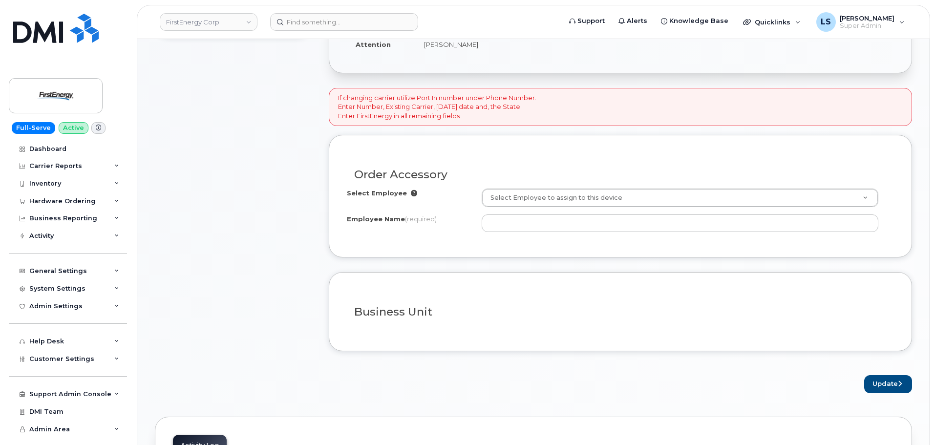
scroll to position [293, 0]
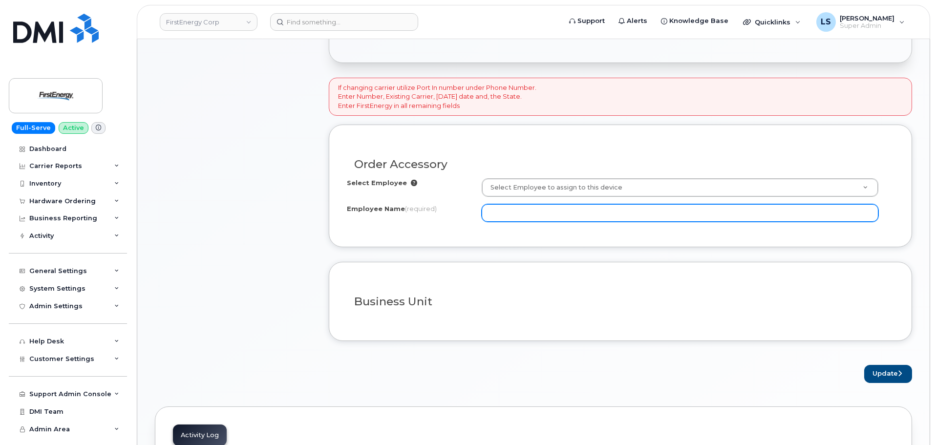
click at [548, 210] on input "Employee Name (required)" at bounding box center [680, 213] width 397 height 18
click at [535, 208] on input "Employee Name (required)" at bounding box center [680, 213] width 397 height 18
click at [520, 214] on input "Employee Name (required)" at bounding box center [680, 213] width 397 height 18
paste input "8145486170"
drag, startPoint x: 558, startPoint y: 211, endPoint x: 347, endPoint y: 226, distance: 211.7
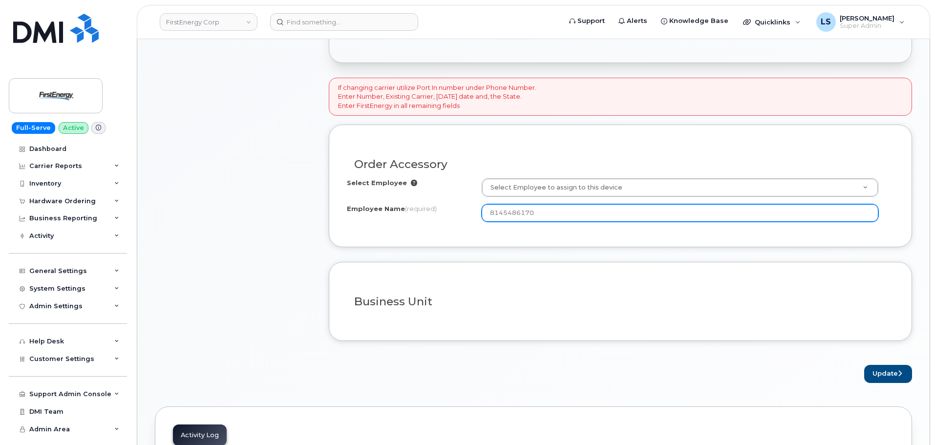
click at [348, 226] on div "Select Employee Select Employee to assign to this device Employee Name (require…" at bounding box center [620, 203] width 547 height 51
paste input "[PERSON_NAME]"
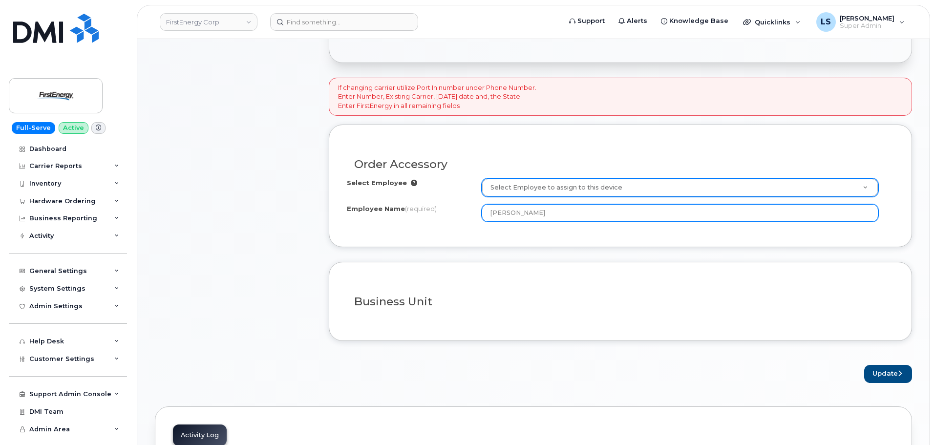
type input "[PERSON_NAME]"
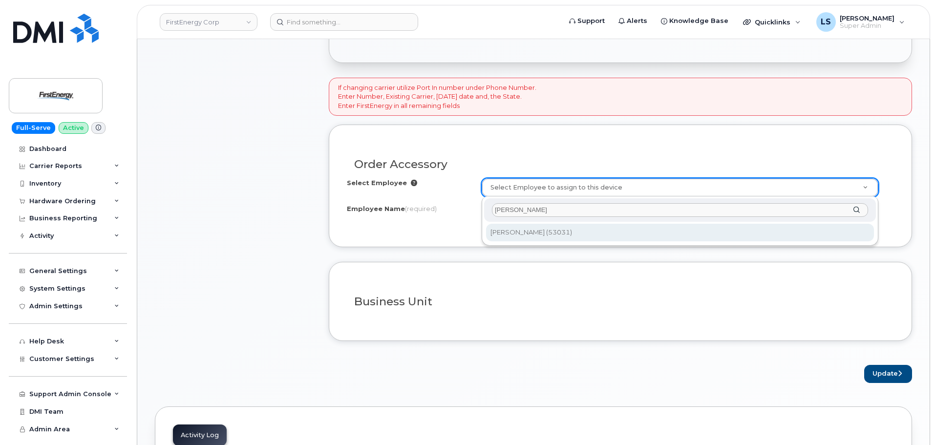
type input "[PERSON_NAME]"
type input "2066427"
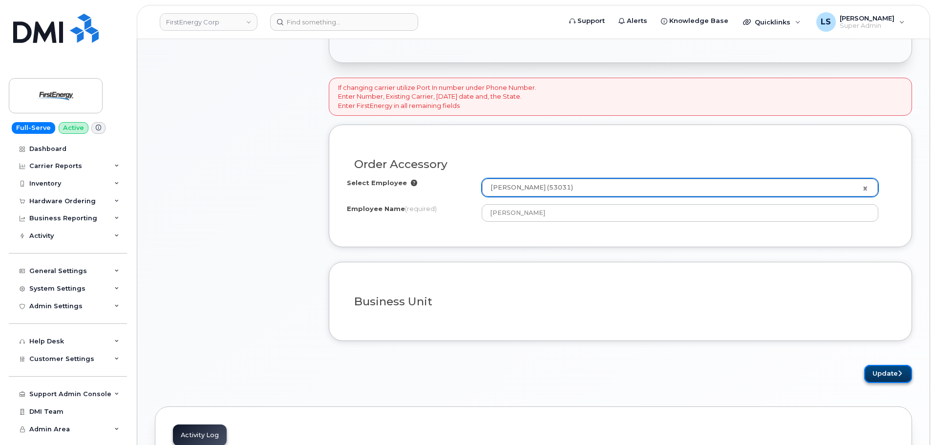
click at [871, 373] on button "Update" at bounding box center [889, 374] width 48 height 18
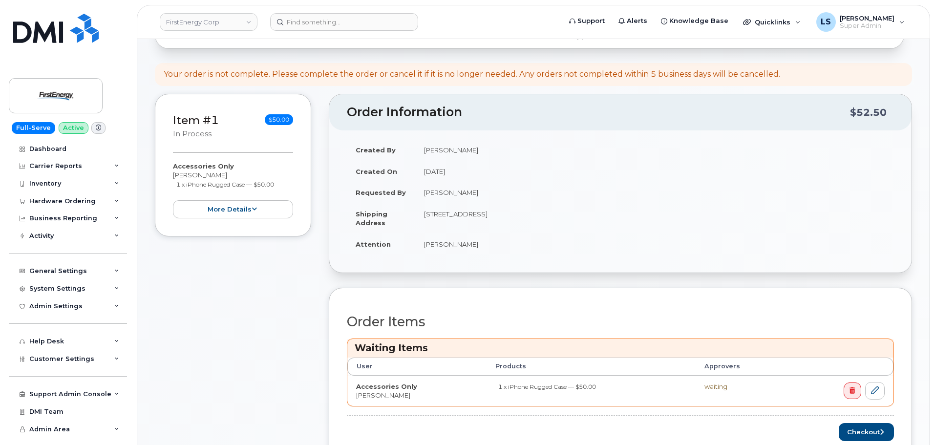
scroll to position [342, 0]
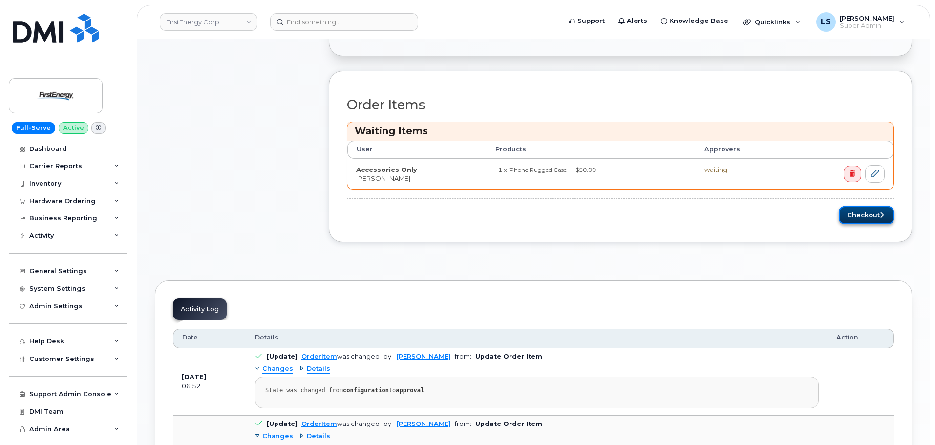
click at [867, 218] on button "Checkout" at bounding box center [866, 215] width 55 height 18
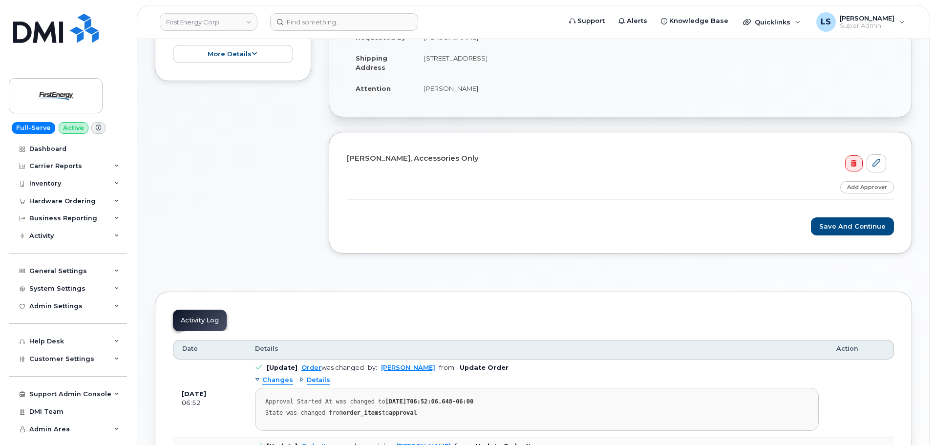
scroll to position [49, 0]
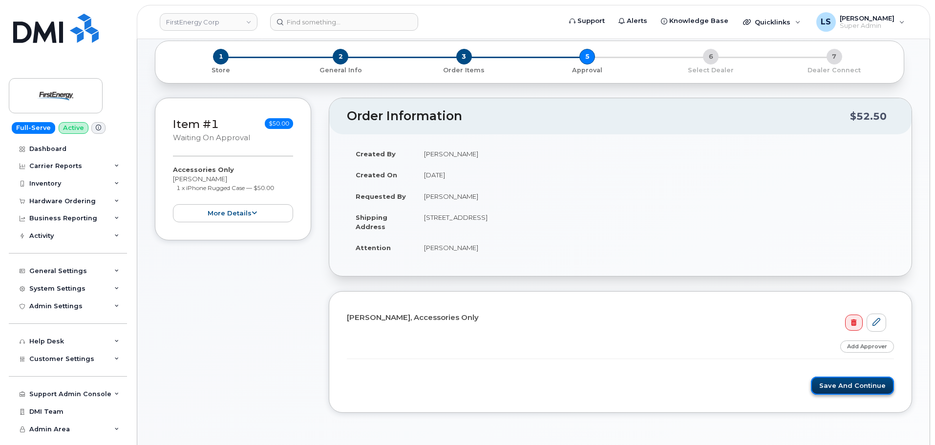
click at [836, 383] on button "Save and Continue" at bounding box center [852, 386] width 83 height 18
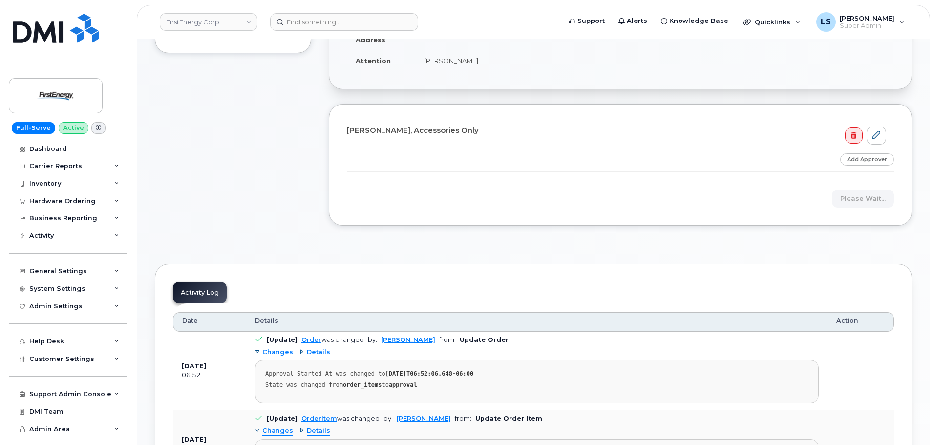
scroll to position [98, 0]
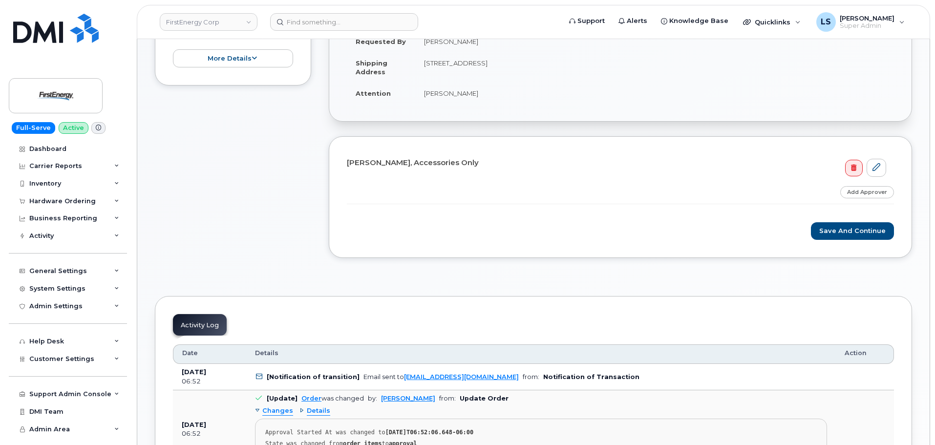
scroll to position [244, 0]
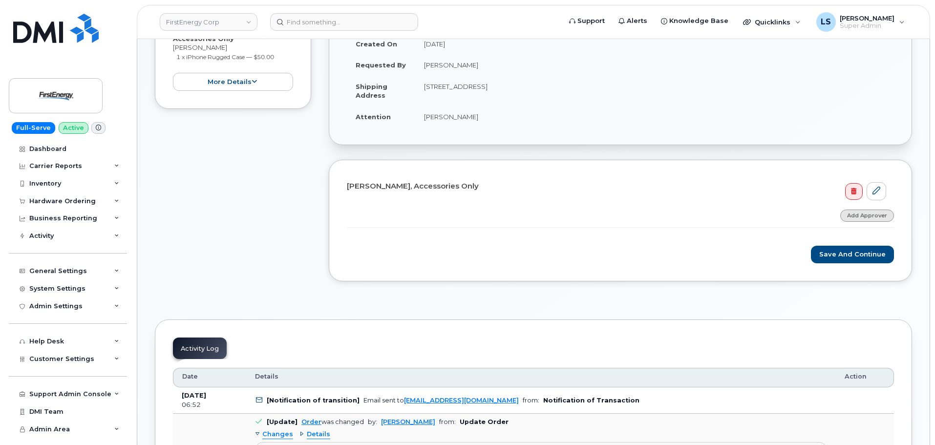
click at [871, 216] on link "Add Approver" at bounding box center [868, 216] width 54 height 12
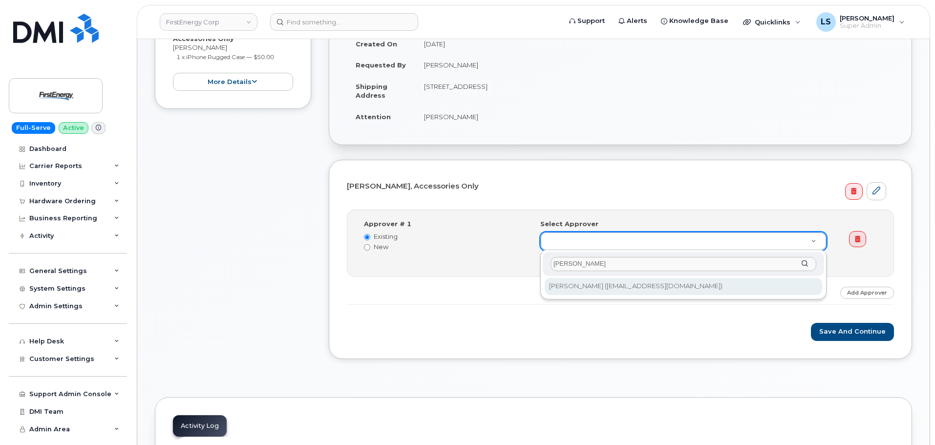
type input "[PERSON_NAME]"
type input "2067772"
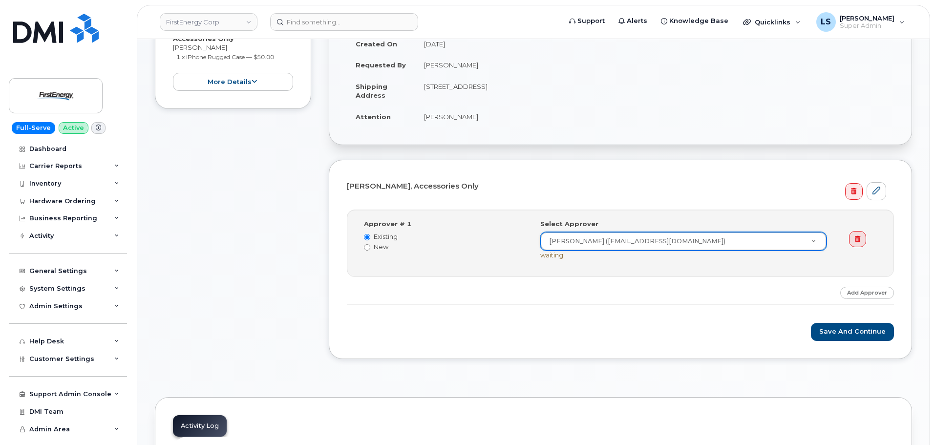
click at [593, 304] on div "Step-by-step approvals: Vincent J Hite » Approved Approver # 1 Existing New Sel…" at bounding box center [620, 258] width 547 height 96
click at [850, 332] on button "Save and Continue" at bounding box center [852, 332] width 83 height 18
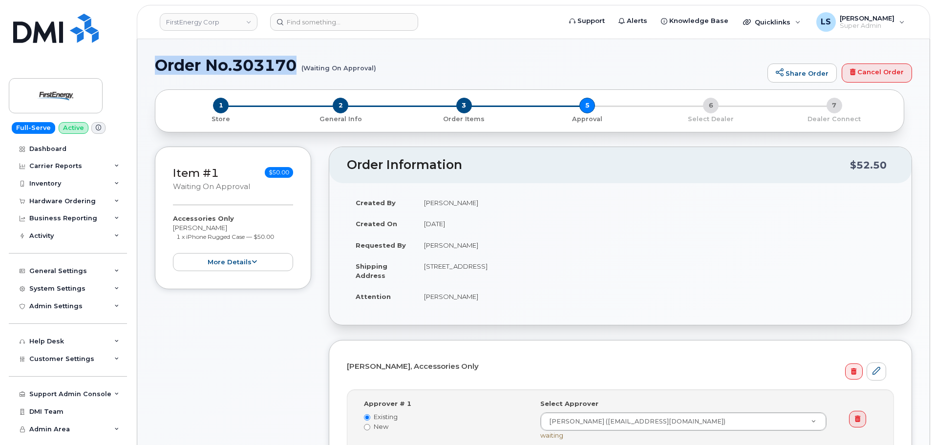
drag, startPoint x: 296, startPoint y: 68, endPoint x: 146, endPoint y: 65, distance: 149.6
copy h1 "Order No.303170"
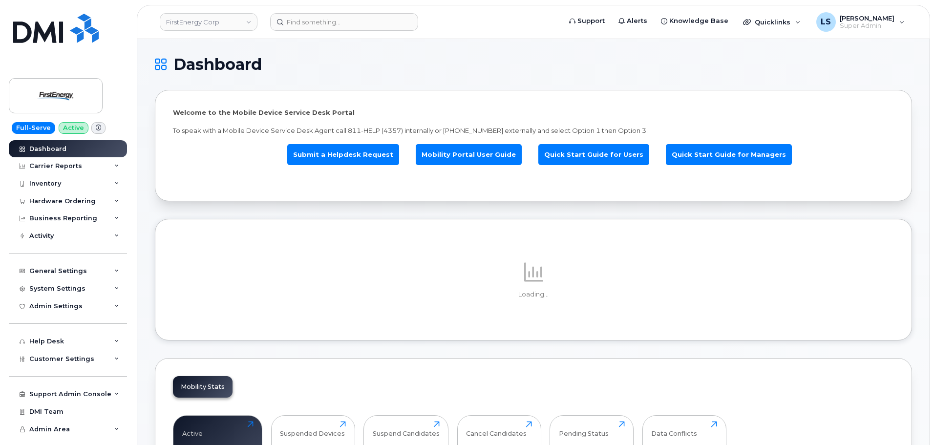
click at [414, 239] on div "Loading..." at bounding box center [534, 280] width 758 height 122
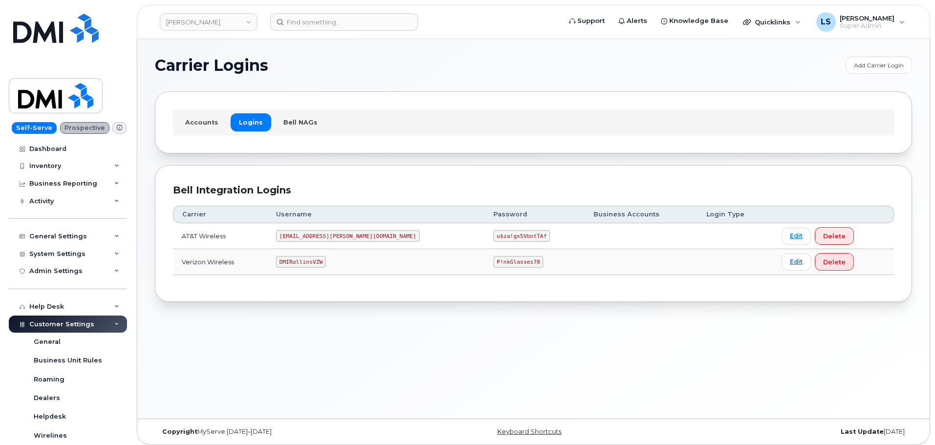
click at [494, 266] on code "P!nkGlasses78" at bounding box center [519, 262] width 50 height 12
click at [494, 259] on code "P!nkGlasses78" at bounding box center [519, 262] width 50 height 12
copy code "P!nkGlasses78"
